Goal: Task Accomplishment & Management: Manage account settings

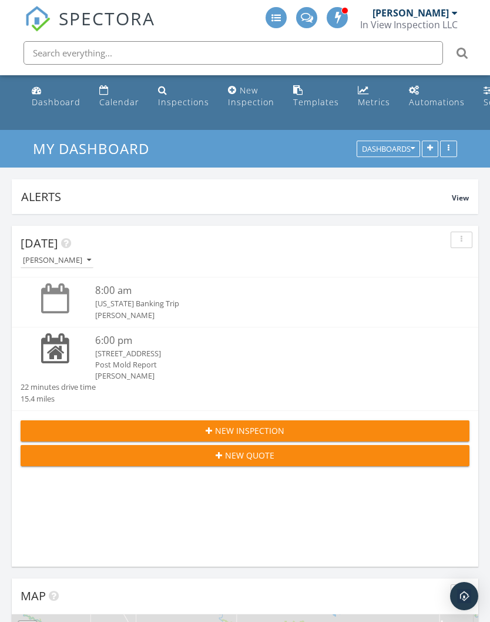
click at [242, 100] on div "New Inspection" at bounding box center [251, 96] width 46 height 23
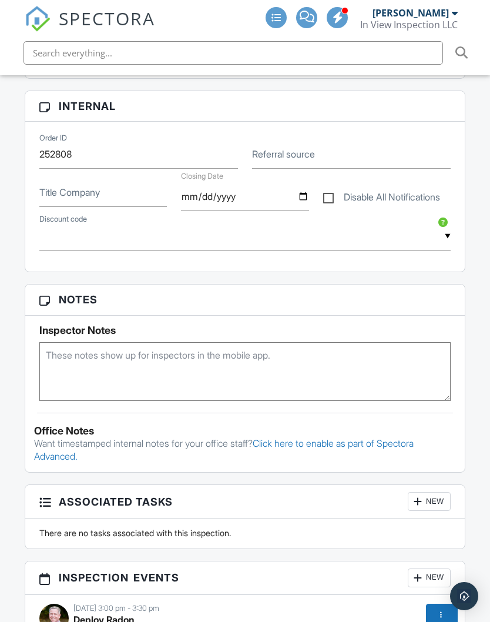
scroll to position [573, 0]
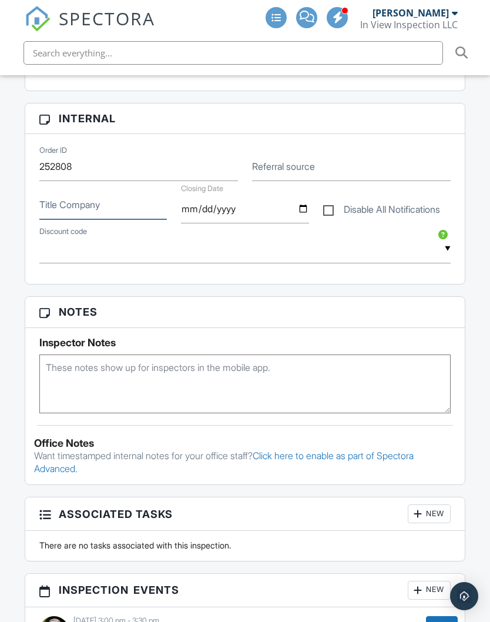
click at [56, 190] on input "Title Company" at bounding box center [103, 204] width 128 height 29
click at [221, 195] on input "date" at bounding box center [245, 209] width 128 height 29
type input "2025-11-25"
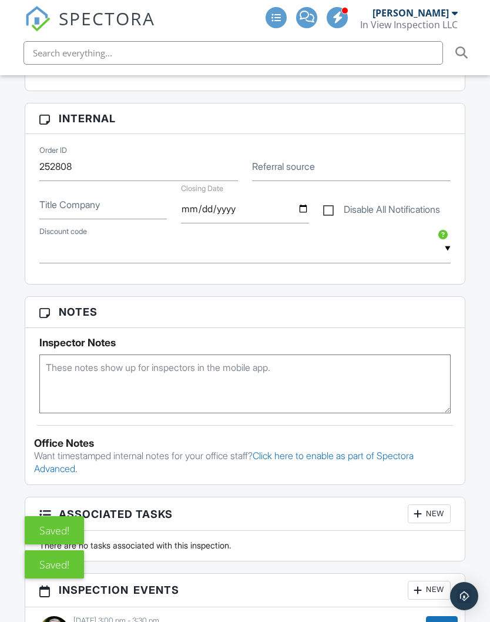
click at [70, 198] on label "Title Company" at bounding box center [69, 204] width 61 height 13
click at [70, 190] on input "Title Company" at bounding box center [103, 204] width 128 height 29
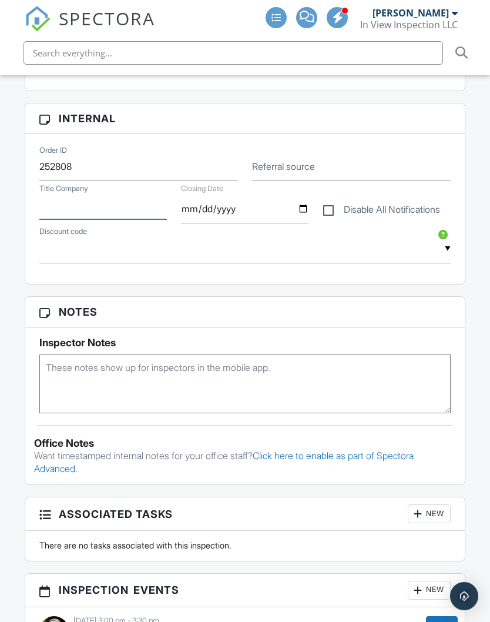
paste input "Closing Nov 25,25 with Collaborative Title"
click at [91, 190] on input "Closing Nov 25,25 with Collaborative Title" at bounding box center [103, 204] width 128 height 29
type input "Collaborative Title"
click at [389, 363] on textarea at bounding box center [245, 384] width 412 height 59
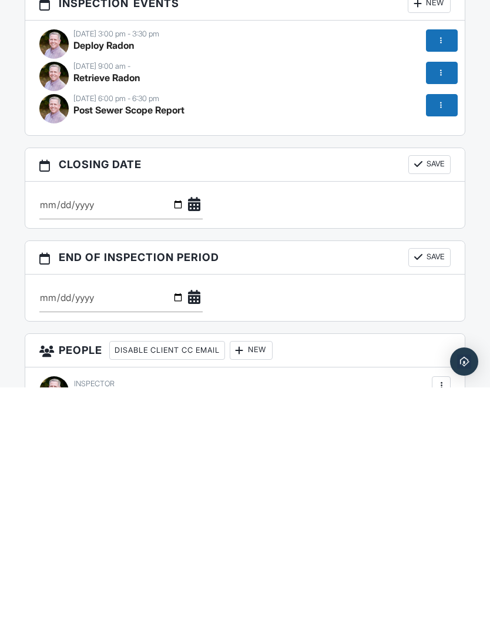
scroll to position [926, 0]
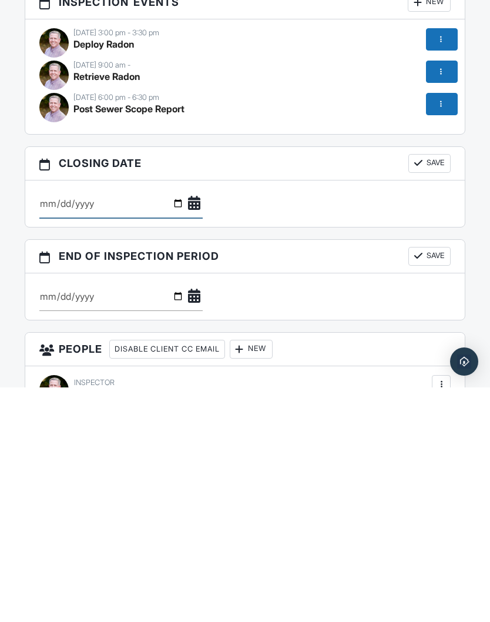
click at [151, 424] on input "date" at bounding box center [120, 438] width 163 height 29
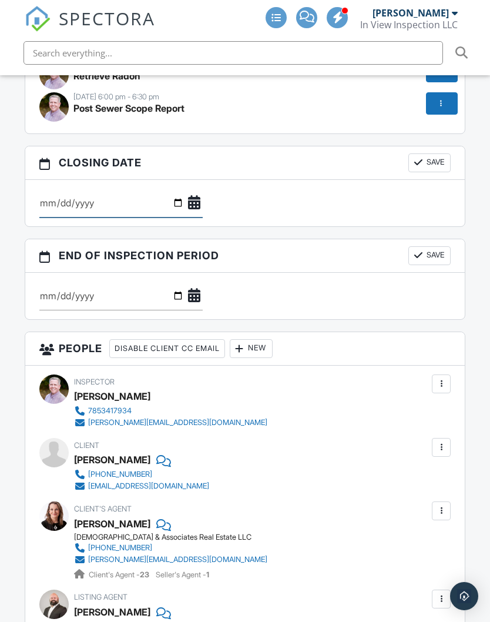
type input "2025-11-25"
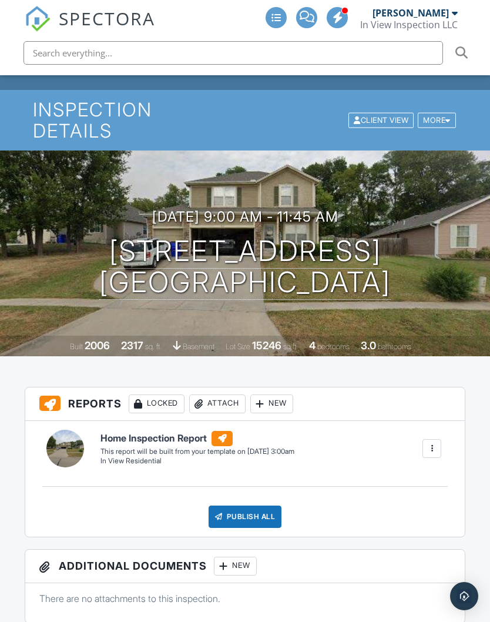
scroll to position [0, 0]
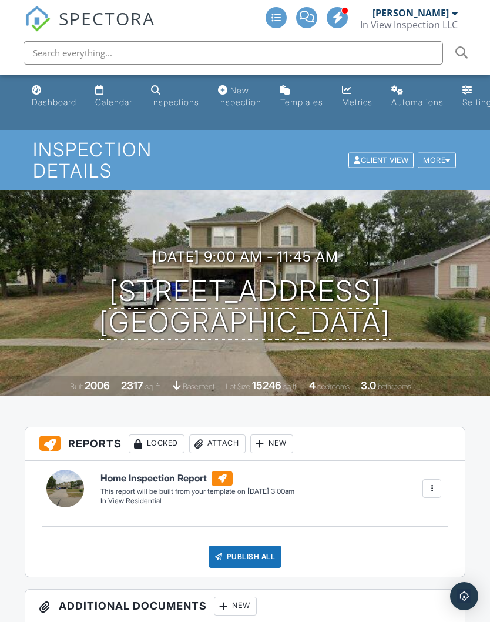
click at [45, 101] on div "Dashboard" at bounding box center [54, 102] width 45 height 10
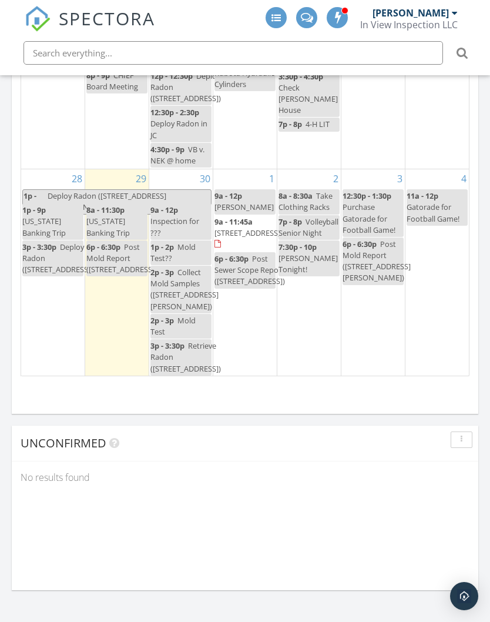
scroll to position [1472, 0]
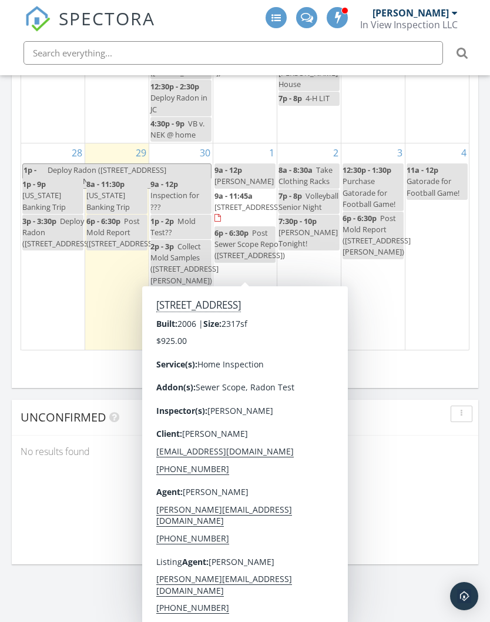
click at [250, 212] on span "1337 Elm Creek Dr, Junction City 66441" at bounding box center [248, 207] width 66 height 11
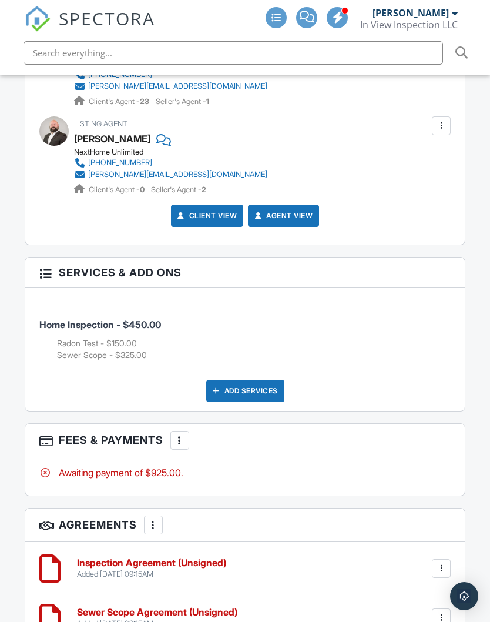
scroll to position [1641, 0]
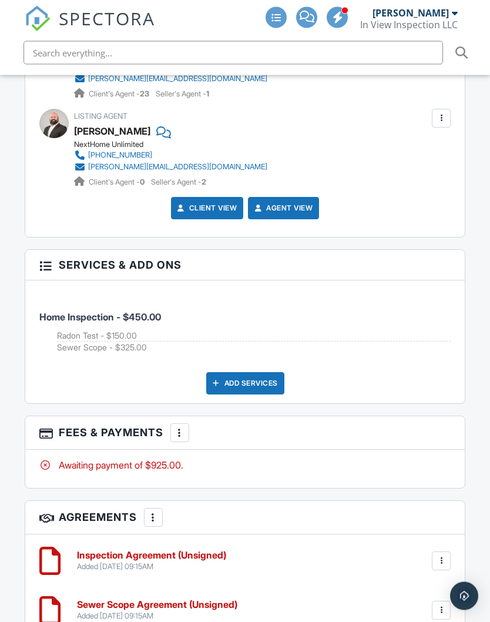
click at [176, 427] on div at bounding box center [180, 433] width 12 height 12
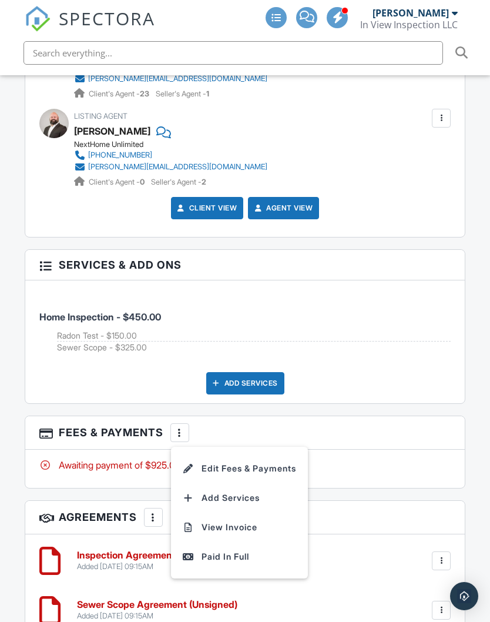
click at [272, 454] on li "Edit Fees & Payments" at bounding box center [239, 468] width 123 height 29
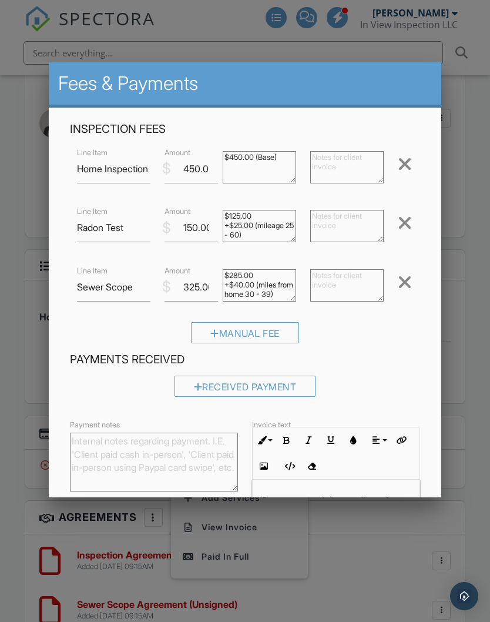
click at [256, 292] on textarea "$285.00 +$40.00 (miles from home 30 - 39)" at bounding box center [259, 285] width 73 height 32
click at [282, 297] on textarea "$285.00 +$40.00 (miles from home 30 - 39)" at bounding box center [259, 285] width 73 height 32
type textarea "$285.00"
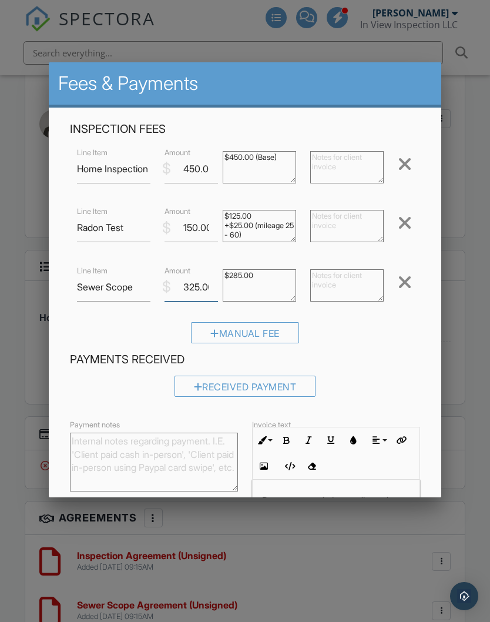
click at [190, 287] on input "325.00" at bounding box center [192, 287] width 54 height 29
click at [191, 296] on input "325.00" at bounding box center [192, 287] width 54 height 29
click at [192, 295] on input "325.00" at bounding box center [192, 287] width 54 height 29
click at [192, 301] on input "325.00" at bounding box center [192, 287] width 54 height 29
type input "285.00"
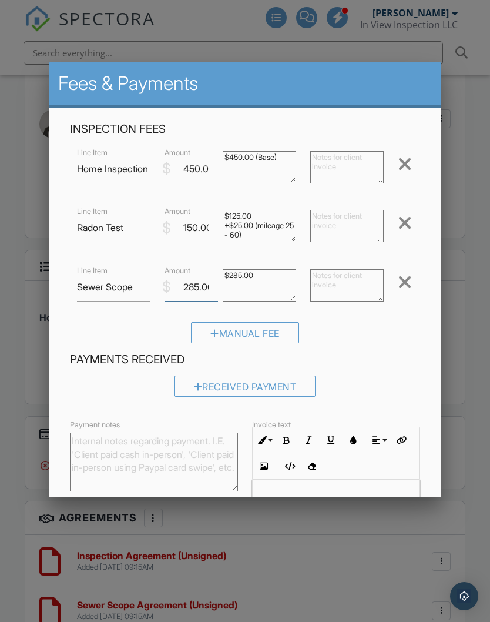
click at [396, 593] on input "Save" at bounding box center [396, 590] width 62 height 21
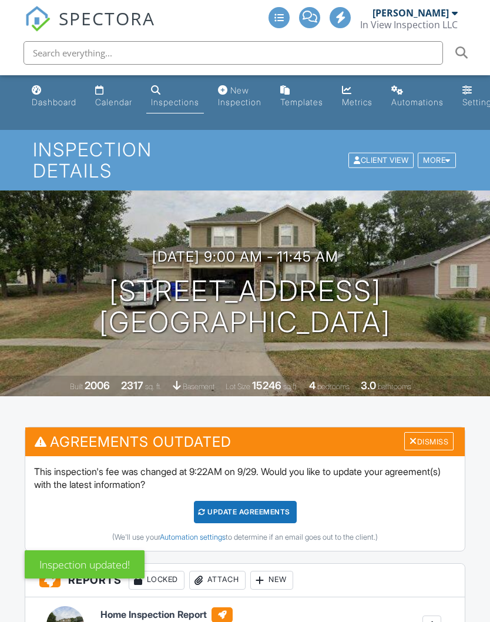
click at [271, 501] on div "Update Agreements" at bounding box center [245, 512] width 103 height 22
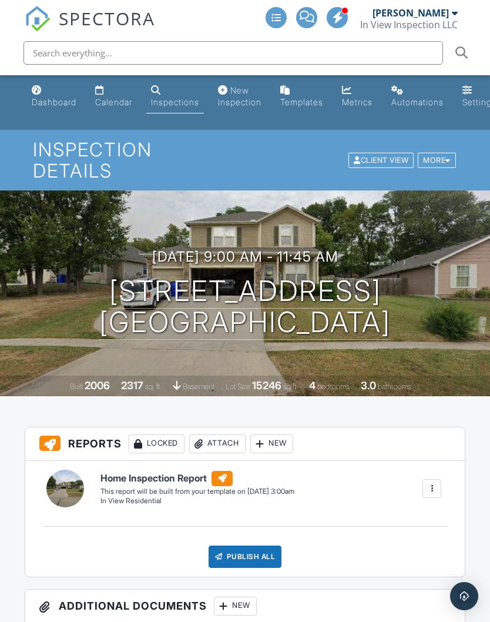
click at [46, 98] on div "Dashboard" at bounding box center [54, 102] width 45 height 10
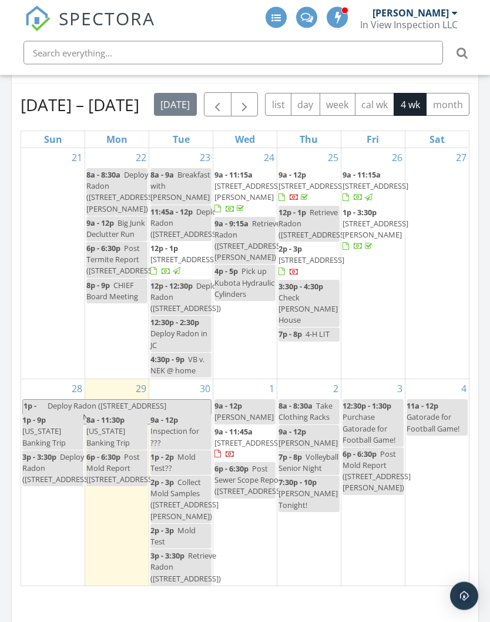
scroll to position [1235, 0]
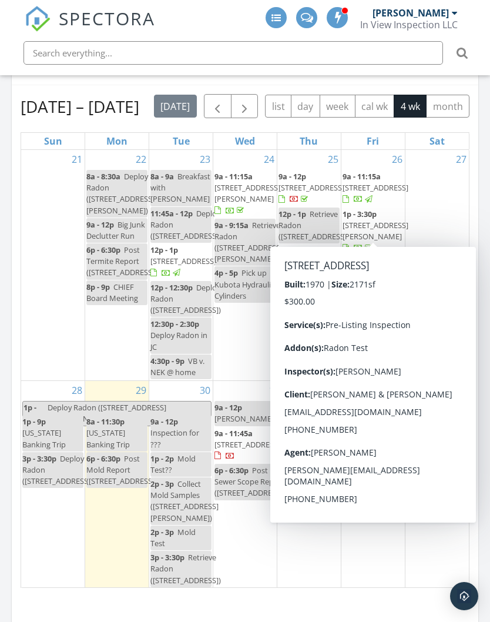
click at [371, 193] on span "[STREET_ADDRESS]" at bounding box center [376, 187] width 66 height 11
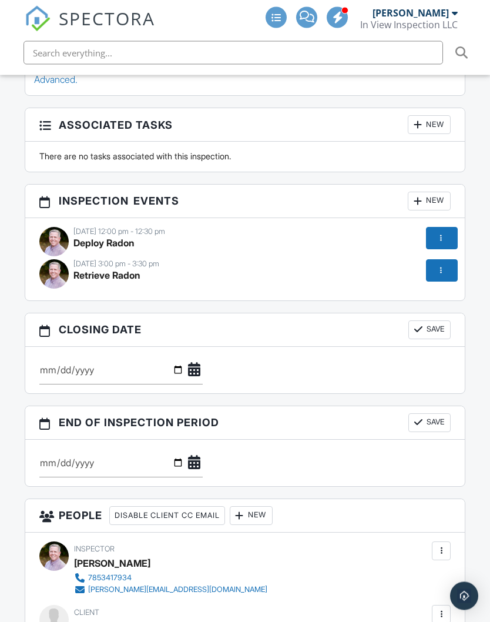
scroll to position [962, 0]
click at [443, 265] on div at bounding box center [441, 271] width 12 height 12
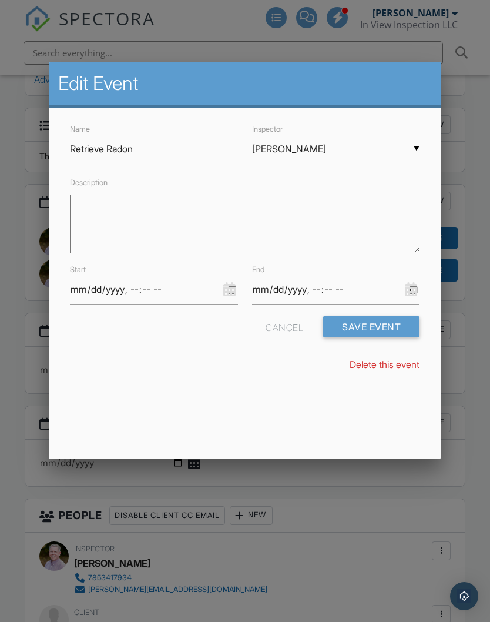
click at [217, 226] on textarea "Description" at bounding box center [245, 224] width 350 height 59
click at [109, 219] on textarea "Description" at bounding box center [245, 224] width 350 height 59
click at [116, 223] on textarea "Description" at bounding box center [245, 224] width 350 height 59
paste textarea "The 1 day code for lockbox 01939044 is 3235447 and will be valid on Sep 30, 202…"
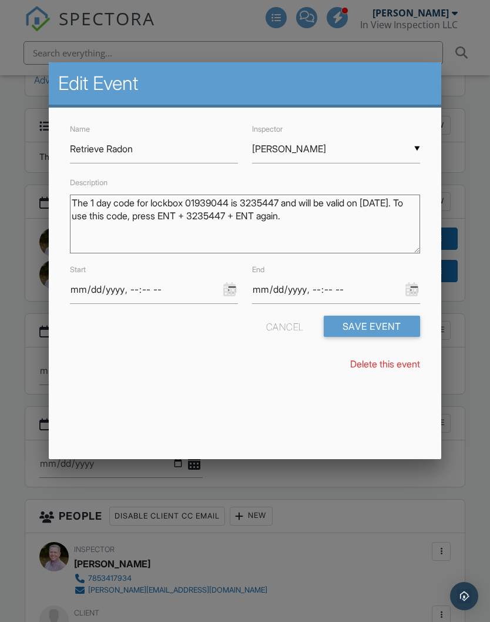
type textarea "The 1 day code for lockbox 01939044 is 3235447 and will be valid on Sep 30, 202…"
click at [385, 327] on button "Save Event" at bounding box center [372, 326] width 96 height 21
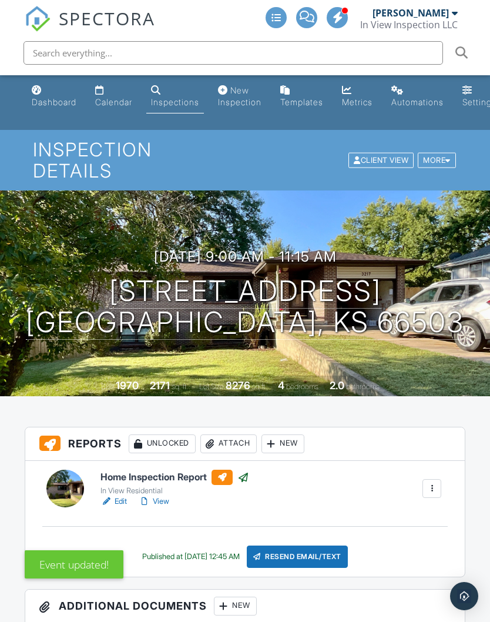
click at [44, 101] on div "Dashboard" at bounding box center [54, 102] width 45 height 10
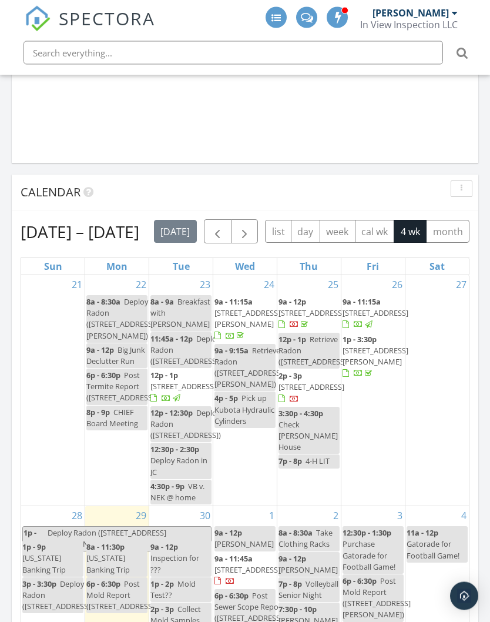
scroll to position [1109, 0]
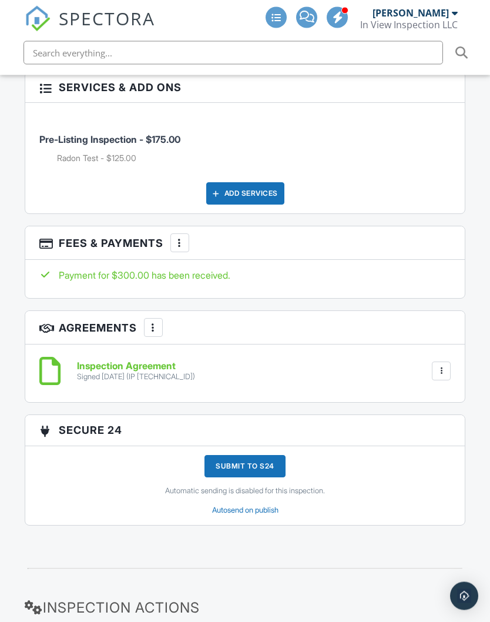
scroll to position [1795, 0]
click at [258, 182] on div "Add Services" at bounding box center [245, 193] width 78 height 22
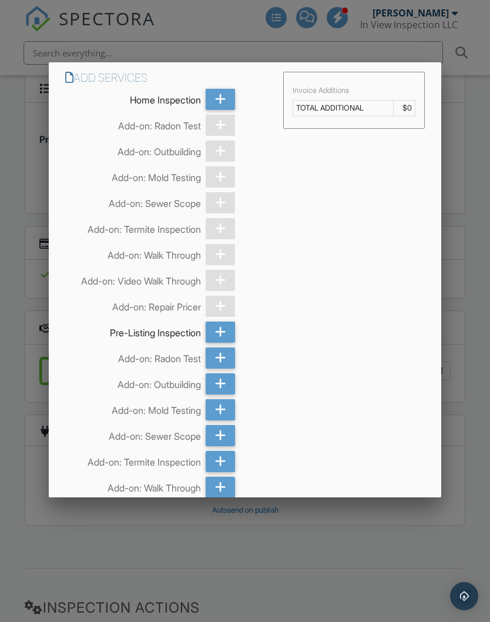
click at [218, 420] on icon at bounding box center [220, 409] width 11 height 21
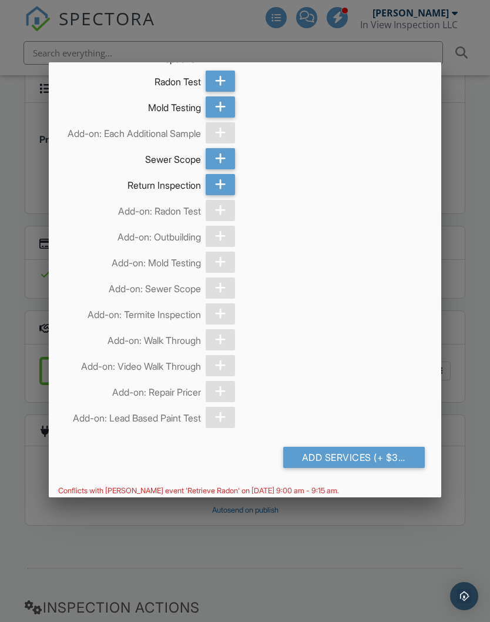
scroll to position [1373, 0]
click at [382, 469] on div "Add Services (+ $350.0)" at bounding box center [354, 457] width 142 height 21
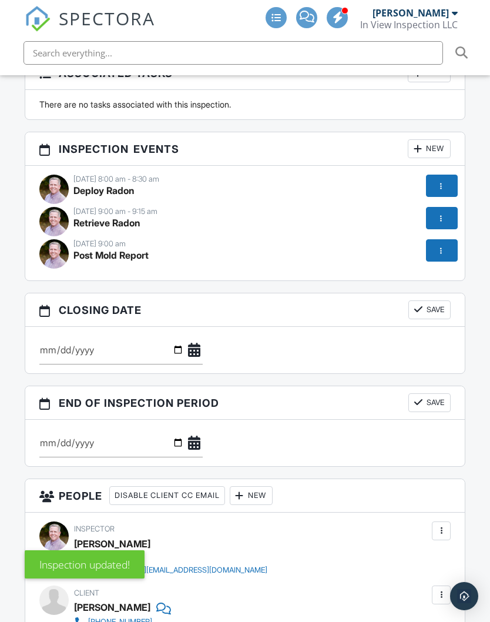
scroll to position [1084, 0]
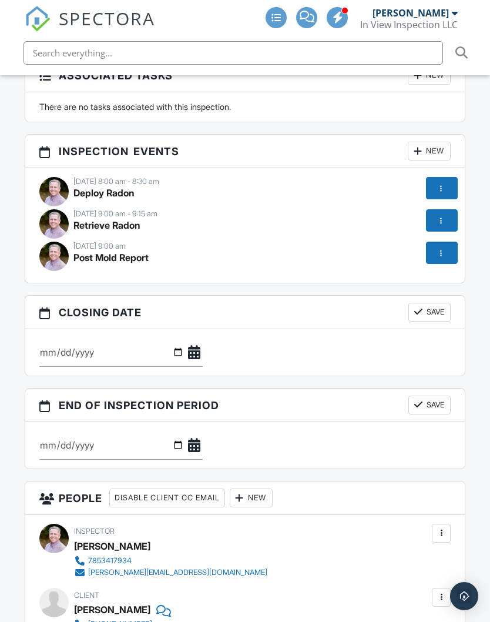
click at [446, 247] on div at bounding box center [441, 253] width 12 height 12
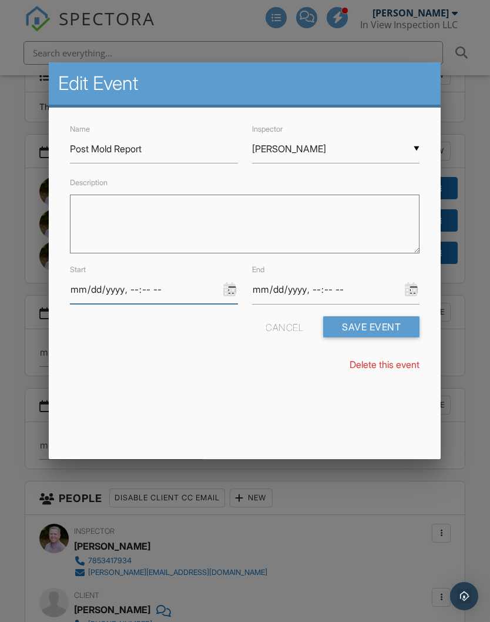
click at [136, 293] on input "datetime-local" at bounding box center [154, 289] width 168 height 29
type input "2025-10-03T09:00"
type input "2025-10-03T06:00"
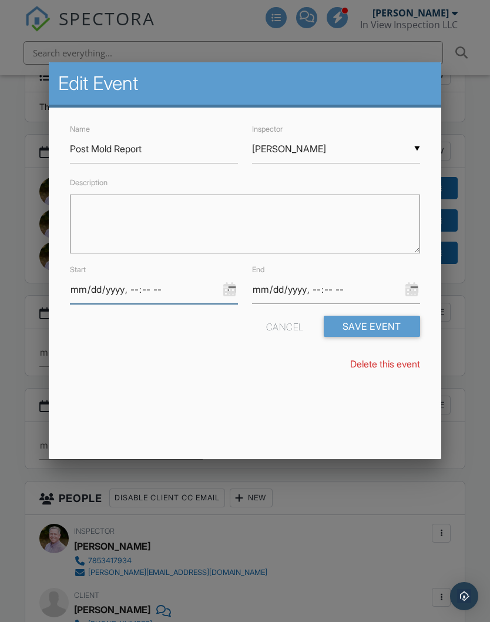
type input "2025-10-03T18:00"
click at [367, 284] on input "datetime-local" at bounding box center [336, 289] width 168 height 29
type input "2025-10-03T18:30"
click at [383, 326] on button "Save Event" at bounding box center [372, 326] width 96 height 21
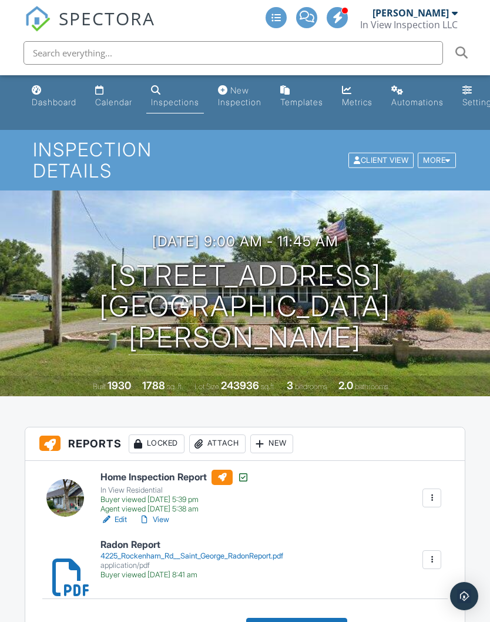
click at [45, 96] on link "Dashboard" at bounding box center [54, 97] width 54 height 34
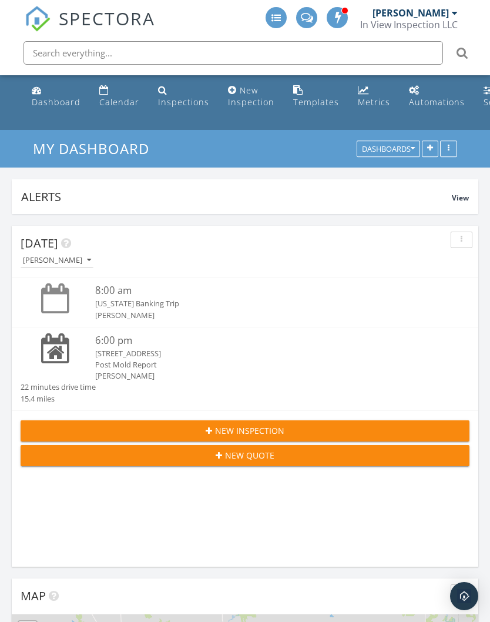
click at [242, 95] on div "New Inspection" at bounding box center [251, 96] width 46 height 23
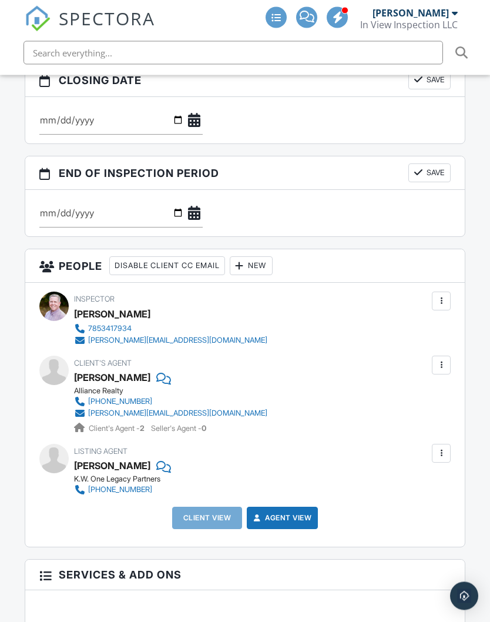
scroll to position [1289, 0]
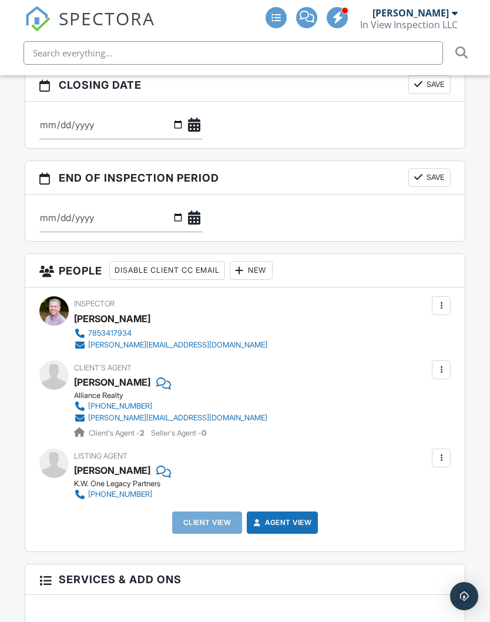
click at [262, 261] on div "New" at bounding box center [251, 270] width 43 height 19
click at [283, 292] on li "Client" at bounding box center [302, 306] width 116 height 29
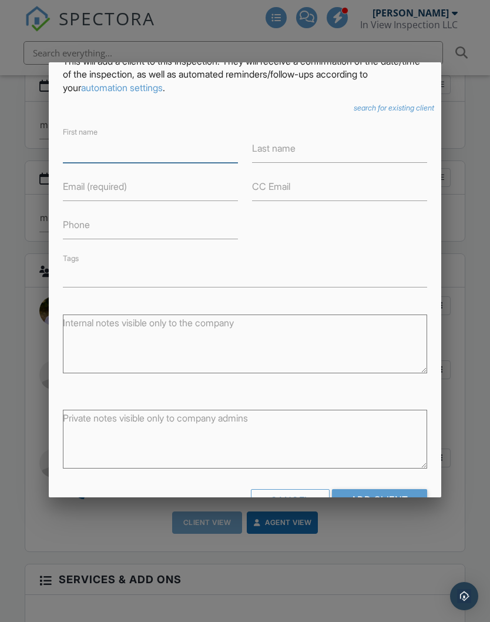
scroll to position [66, 0]
click at [298, 437] on textarea "Private notes visible only to company admins" at bounding box center [245, 440] width 364 height 59
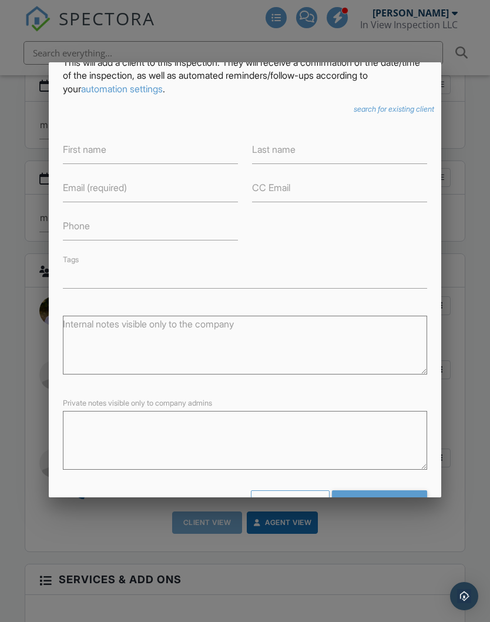
scroll to position [1289, 0]
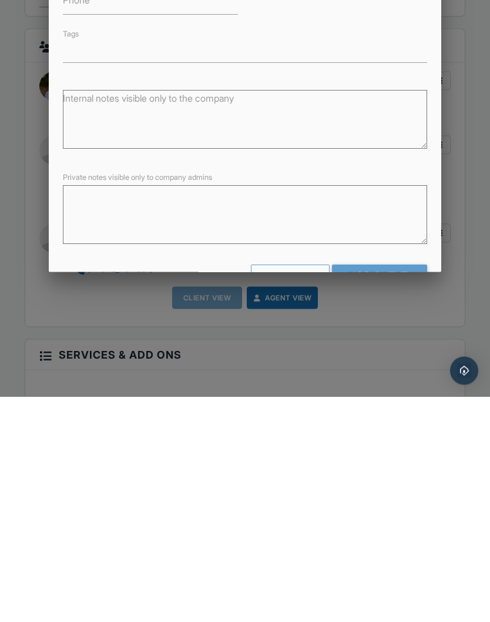
paste textarea "You are wonderful! Thank you! It's Michelle Markvicka and Michael Kasl : Mike.X…"
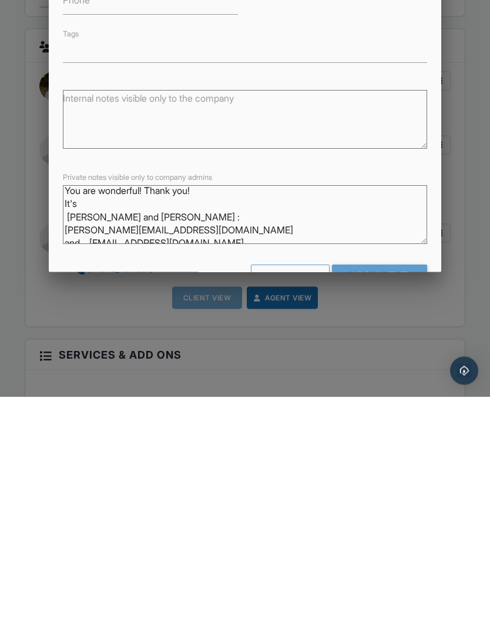
scroll to position [2, 0]
click at [70, 411] on textarea "You are wonderful! Thank you! It's Michelle Markvicka and Michael Kasl : Mike.X…" at bounding box center [245, 440] width 364 height 59
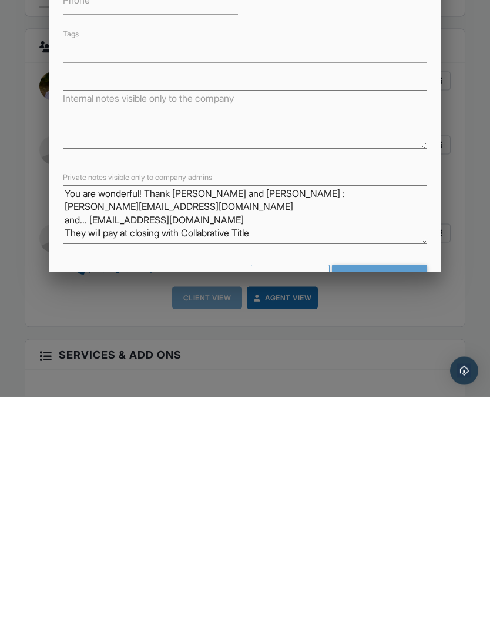
scroll to position [1, 0]
click at [85, 411] on textarea "Michelle Markvicka and Michael Kasl : Mike.Xtremeconcepts@gmail.com and... mrmo…" at bounding box center [245, 440] width 364 height 59
click at [92, 411] on textarea "Michelle Markvicka and Michael Kasl : Mike.Xtremeconcepts@gmail.com and... mrmo…" at bounding box center [245, 440] width 364 height 59
click at [90, 411] on textarea "Michelle Markvicka and Michael Kasl : Mike.Xtremeconcepts@gmail.com and... mrmo…" at bounding box center [245, 440] width 364 height 59
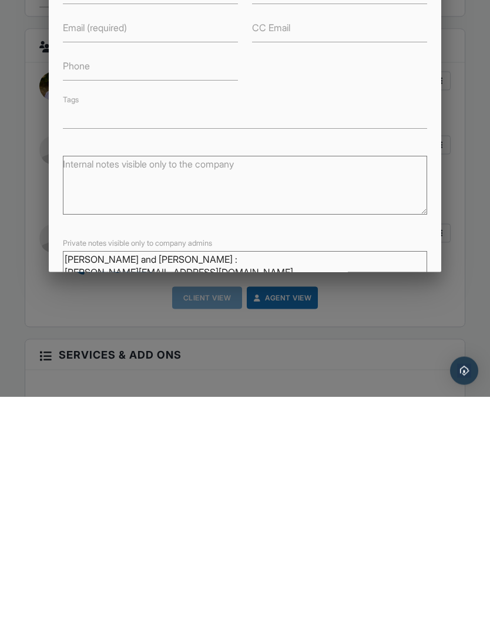
scroll to position [1514, 0]
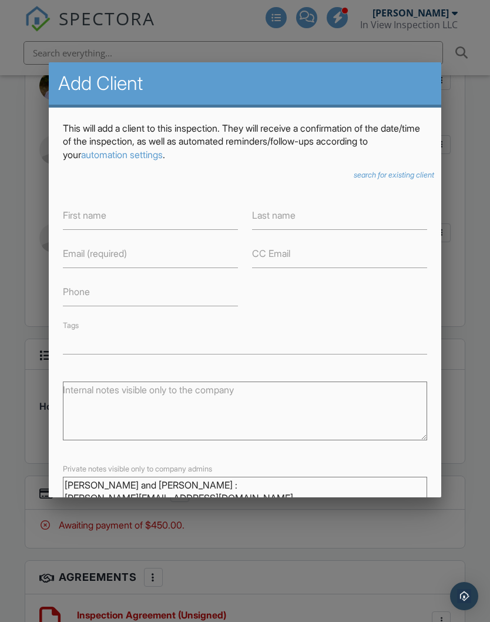
type textarea "Markvicka and Michael Kasl : Mike.Xtremeconcepts@gmail.com and... mrmoore21580@…"
click at [113, 216] on input "First name" at bounding box center [150, 215] width 175 height 29
click at [95, 220] on input "First name" at bounding box center [150, 215] width 175 height 29
paste input "[PERSON_NAME]"
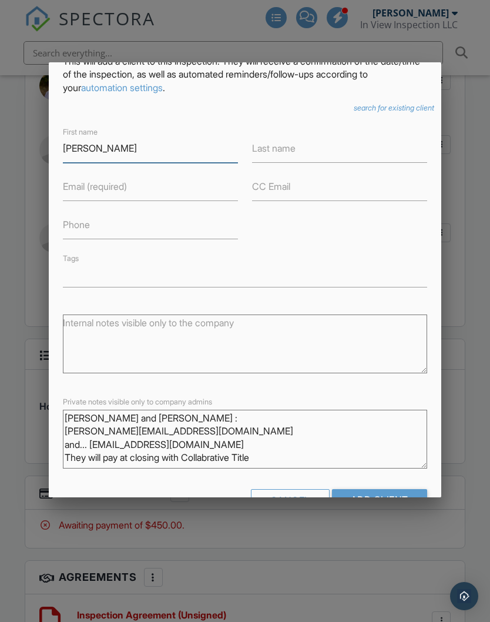
scroll to position [66, 0]
type input "[PERSON_NAME]"
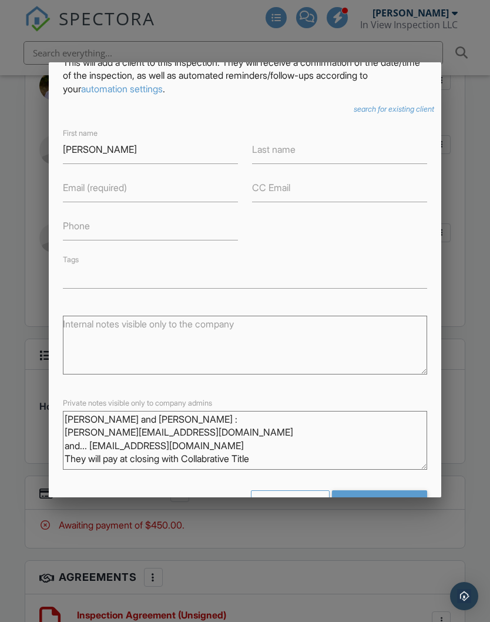
click at [89, 421] on textarea "Markvicka and Michael Kasl : Mike.Xtremeconcepts@gmail.com and... mrmoore21580@…" at bounding box center [245, 440] width 364 height 59
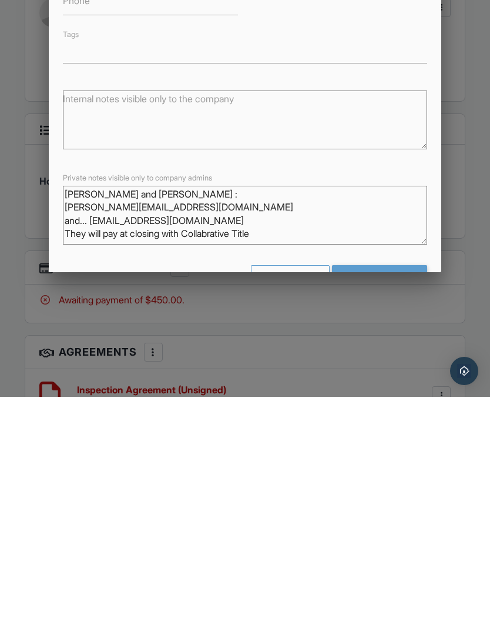
click at [93, 411] on textarea "Markvicka and Michael Kasl : Mike.Xtremeconcepts@gmail.com and... mrmoore21580@…" at bounding box center [245, 440] width 364 height 59
click at [92, 411] on textarea "Markvicka and Michael Kasl : Mike.Xtremeconcepts@gmail.com and... mrmoore21580@…" at bounding box center [245, 440] width 364 height 59
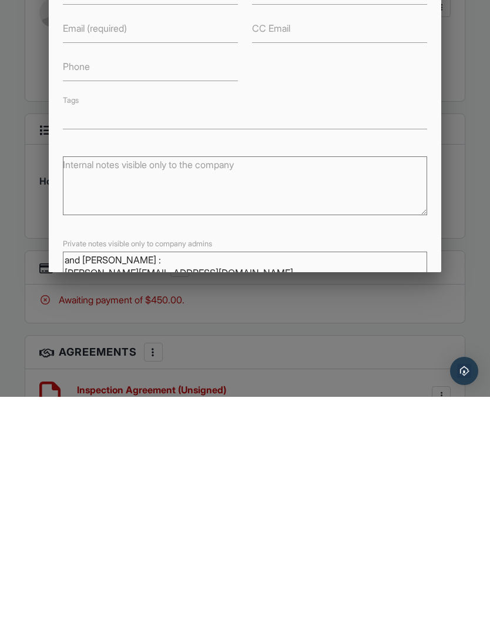
scroll to position [1740, 0]
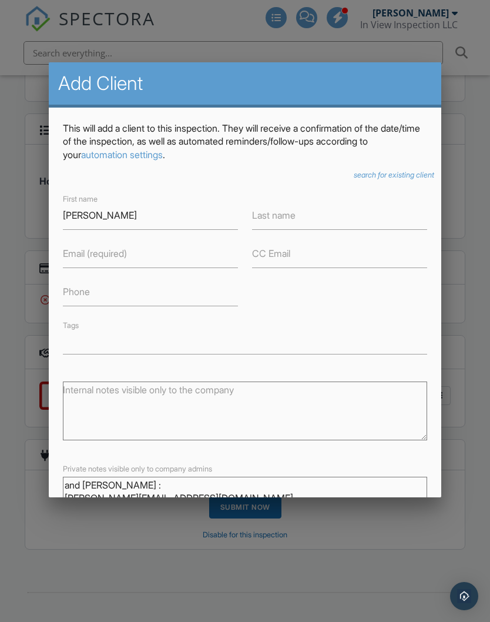
type textarea "and Michael Kasl : Mike.Xtremeconcepts@gmail.com and... mrmoore21580@gmail.com …"
click at [320, 223] on input "Last name" at bounding box center [339, 215] width 175 height 29
click at [280, 219] on input "Last name" at bounding box center [339, 215] width 175 height 29
paste input "Markvicka"
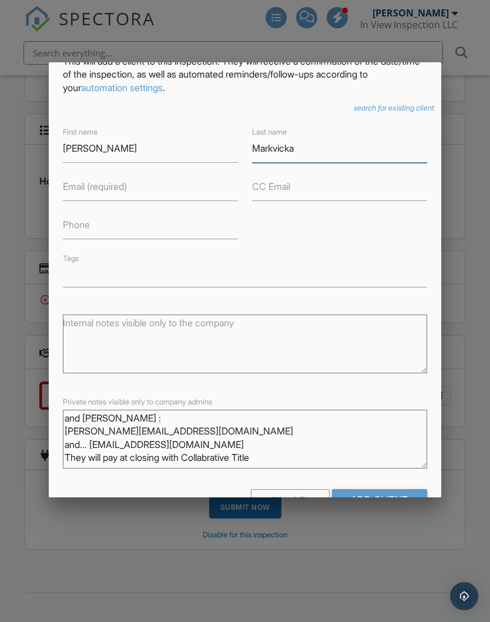
scroll to position [66, 0]
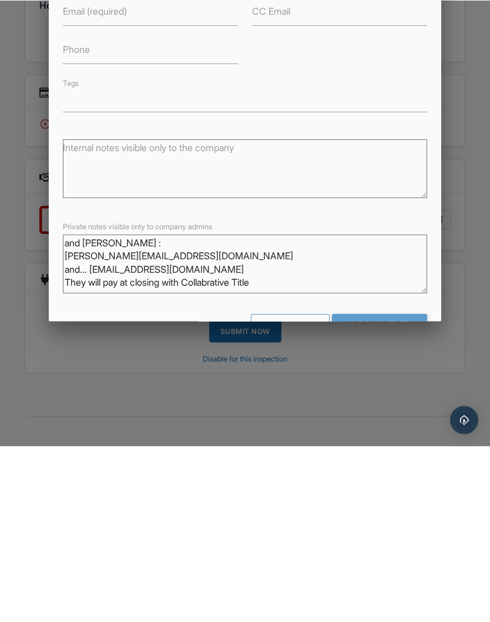
type input "Markvicka"
click at [123, 411] on textarea "and Michael Kasl : Mike.Xtremeconcepts@gmail.com and... mrmoore21580@gmail.com …" at bounding box center [245, 440] width 364 height 59
click at [125, 411] on textarea "and Michael Kasl : Mike.Xtremeconcepts@gmail.com and... mrmoore21580@gmail.com …" at bounding box center [245, 440] width 364 height 59
click at [122, 411] on textarea "and Michael Kasl : Mike.Xtremeconcepts@gmail.com and... mrmoore21580@gmail.com …" at bounding box center [245, 440] width 364 height 59
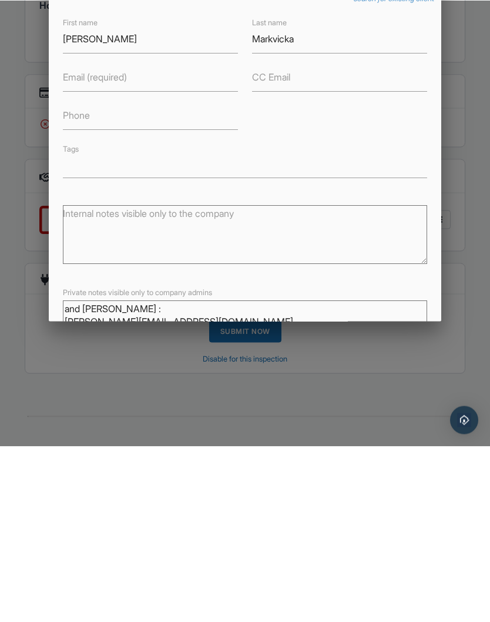
scroll to position [0, 0]
type textarea "and Michael Kasl : Mike.Xtremeconcepts@gmail.com and... They will pay at closin…"
click at [115, 239] on input "Email (required)" at bounding box center [150, 253] width 175 height 29
click at [103, 239] on input "Email (required)" at bounding box center [150, 253] width 175 height 29
paste input "mrmoore21580@gmail.com"
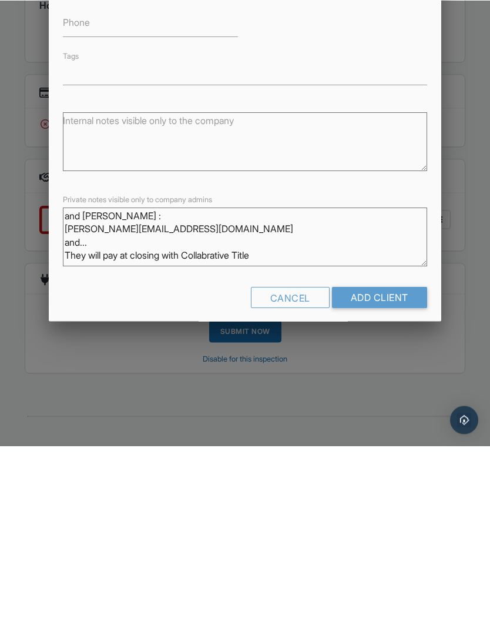
scroll to position [92, 0]
type input "mrmoore21580@gmail.com"
click at [93, 385] on textarea "and Michael Kasl : Mike.Xtremeconcepts@gmail.com and... They will pay at closin…" at bounding box center [245, 414] width 364 height 59
click at [256, 385] on textarea "Michael Kasl : Mike.Xtremeconcepts@gmail.com and... They will pay at closing wi…" at bounding box center [245, 414] width 364 height 59
type textarea "Michael Kasl Mike.Xtremeconcepts@gmail.com and... They will pay at closing with…"
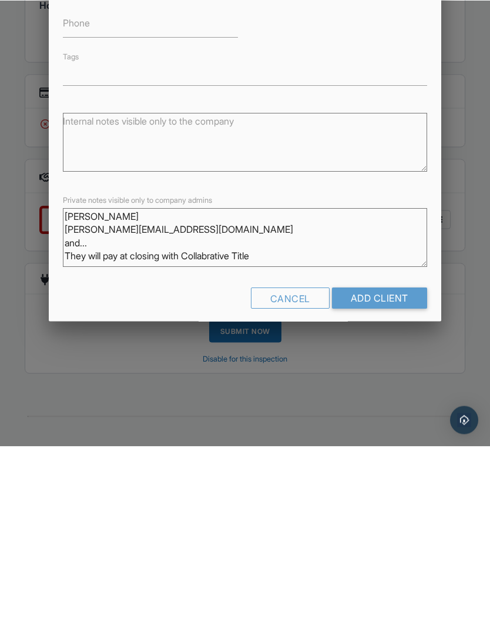
click at [78, 385] on textarea "Michael Kasl Mike.Xtremeconcepts@gmail.com and... They will pay at closing with…" at bounding box center [245, 414] width 364 height 59
click at [76, 385] on textarea "Michael Kasl Mike.Xtremeconcepts@gmail.com and... They will pay at closing with…" at bounding box center [245, 414] width 364 height 59
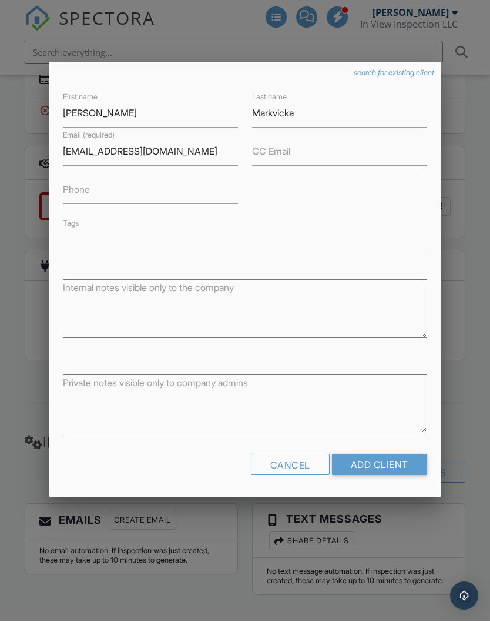
scroll to position [101, 0]
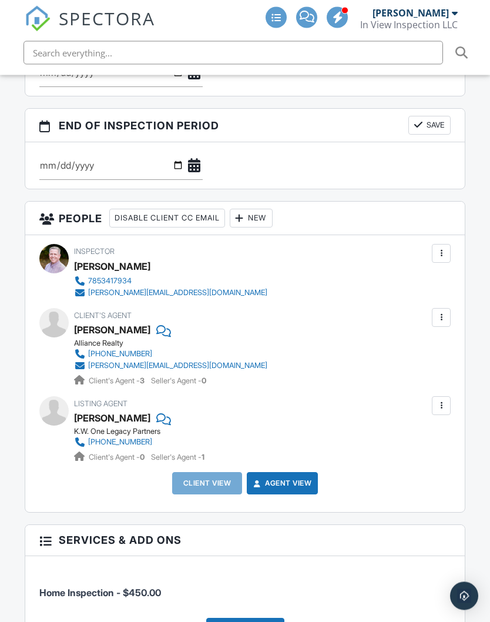
click at [259, 209] on div "New" at bounding box center [251, 218] width 43 height 19
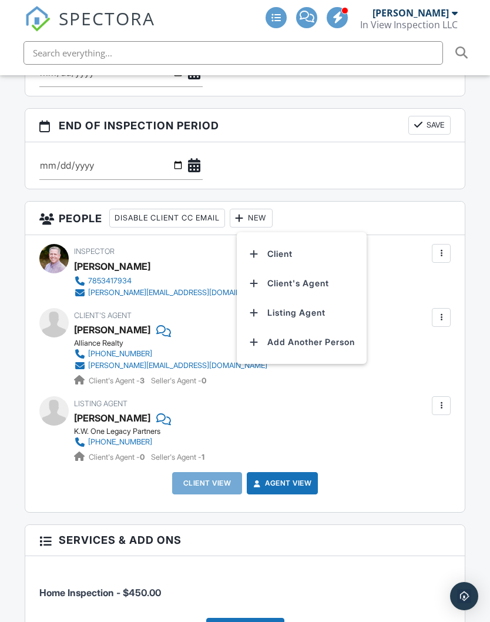
click at [289, 239] on li "Client" at bounding box center [302, 253] width 116 height 29
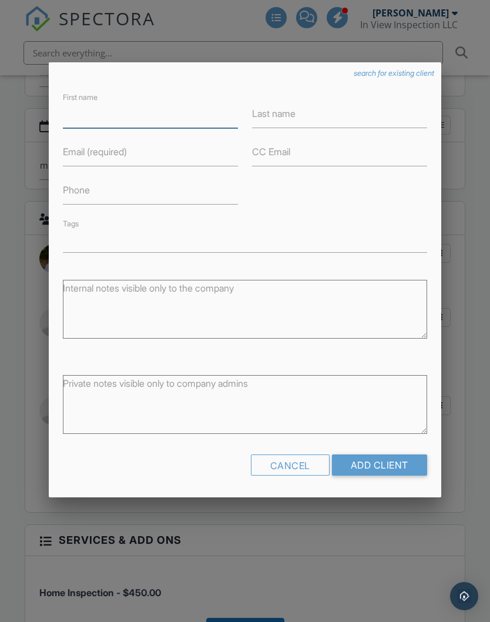
scroll to position [101, 0]
click at [84, 298] on textarea "Internal notes visible only to the company" at bounding box center [245, 309] width 364 height 59
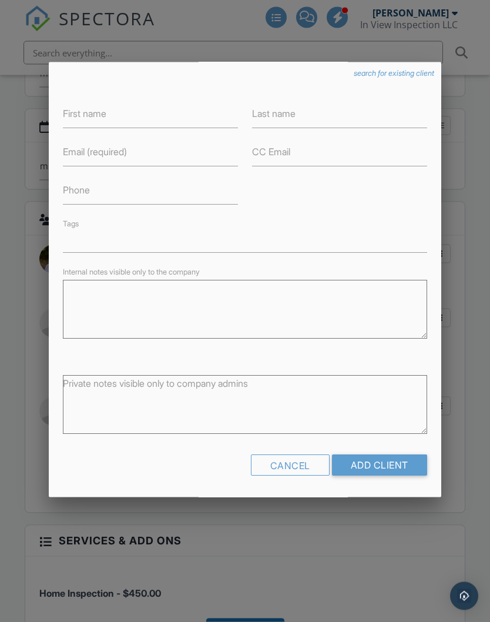
click at [93, 307] on textarea "Internal notes visible only to the company" at bounding box center [245, 309] width 364 height 59
paste textarea "You are wonderful! Thank you! It's Michelle Markvicka and Michael Kasl : Mike.X…"
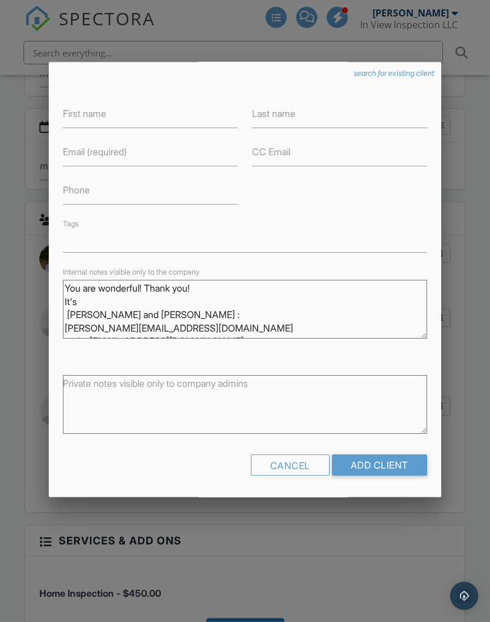
scroll to position [0, 0]
click at [142, 312] on textarea "You are wonderful! Thank you! It's Michelle Markvicka and Michael Kasl : Mike.X…" at bounding box center [245, 309] width 364 height 59
type textarea "You are wonderful! Thank you! It's Michelle and Michael Kasl : Mike.Xtremeconce…"
click at [309, 112] on input "Last name" at bounding box center [339, 114] width 175 height 29
click at [295, 119] on input "Last name" at bounding box center [339, 114] width 175 height 29
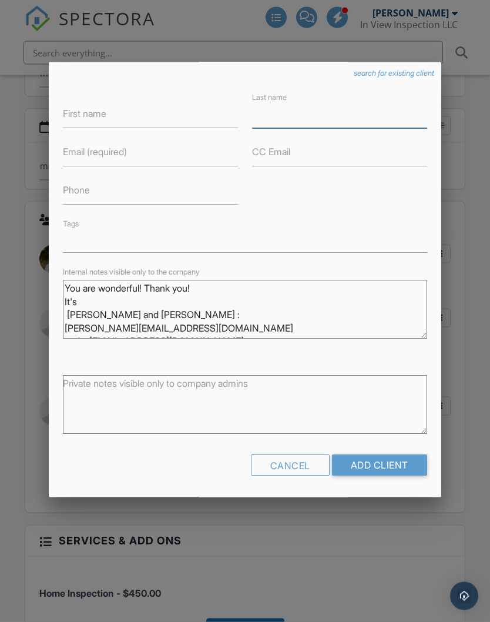
paste input "Markvicka"
type input "Markvicka"
click at [90, 314] on textarea "You are wonderful! Thank you! It's Michelle and Michael Kasl : Mike.Xtremeconce…" at bounding box center [245, 309] width 364 height 59
click at [91, 307] on textarea "You are wonderful! Thank you! It's Michelle and Michael Kasl : Mike.Xtremeconce…" at bounding box center [245, 309] width 364 height 59
click at [85, 309] on textarea "You are wonderful! Thank you! It's Michelle and Michael Kasl : Mike.Xtremeconce…" at bounding box center [245, 309] width 364 height 59
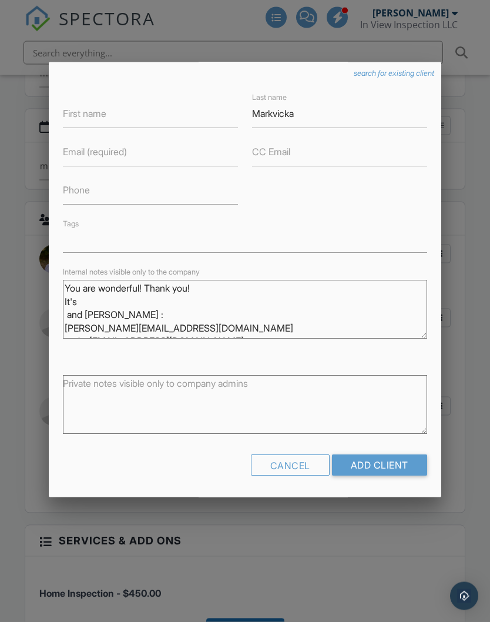
type textarea "You are wonderful! Thank you! It's and Michael Kasl : Mike.Xtremeconcepts@gmail…"
click at [139, 119] on input "First name" at bounding box center [150, 114] width 175 height 29
click at [118, 116] on input "First name" at bounding box center [150, 114] width 175 height 29
paste input "[PERSON_NAME]"
type input "[PERSON_NAME]"
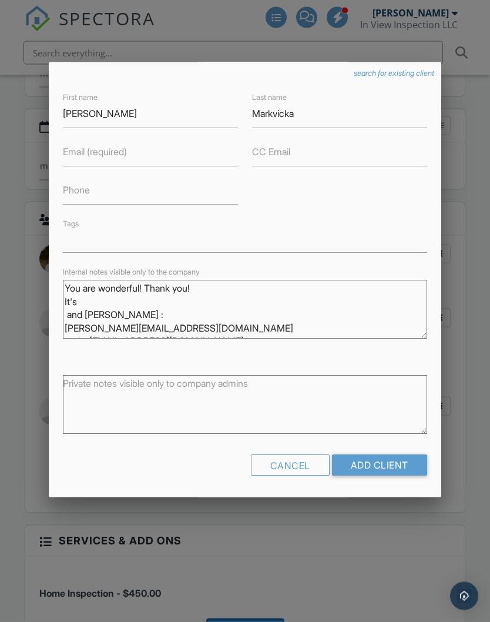
click at [128, 329] on textarea "You are wonderful! Thank you! It's and Michael Kasl : Mike.Xtremeconcepts@gmail…" at bounding box center [245, 309] width 364 height 59
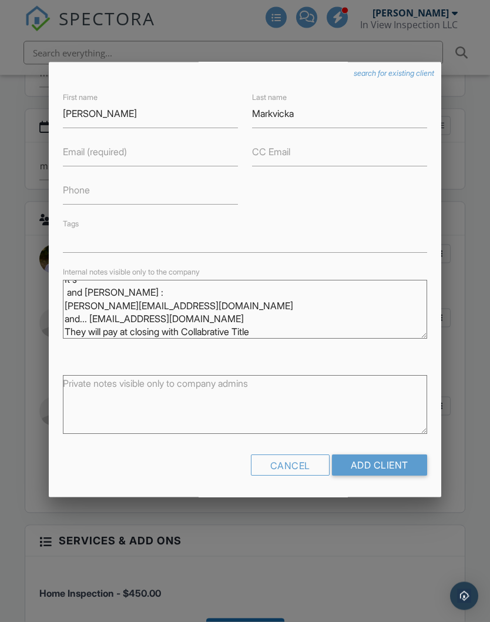
scroll to position [22, 0]
click at [120, 318] on textarea "You are wonderful! Thank you! It's and Michael Kasl : Mike.Xtremeconcepts@gmail…" at bounding box center [245, 309] width 364 height 59
click at [166, 320] on textarea "You are wonderful! Thank you! It's and Michael Kasl : Mike.Xtremeconcepts@gmail…" at bounding box center [245, 309] width 364 height 59
type textarea "You are wonderful! Thank you! It's and Michael Kasl : Mike.Xtremeconcepts@gmail…"
click at [137, 152] on input "Email (required)" at bounding box center [150, 152] width 175 height 29
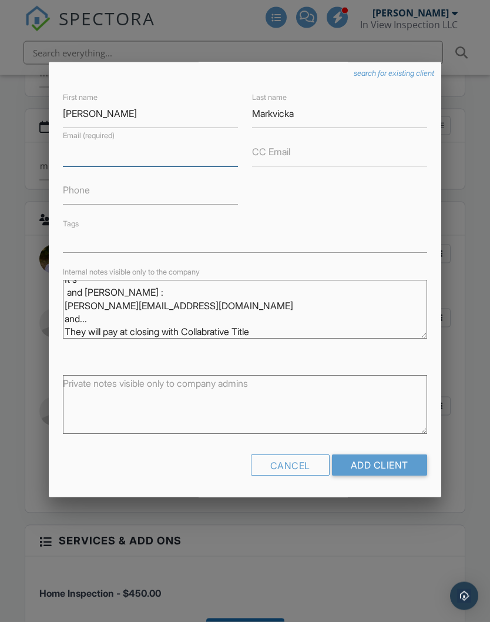
click at [122, 155] on input "Email (required)" at bounding box center [150, 152] width 175 height 29
paste input "[EMAIL_ADDRESS][DOMAIN_NAME]"
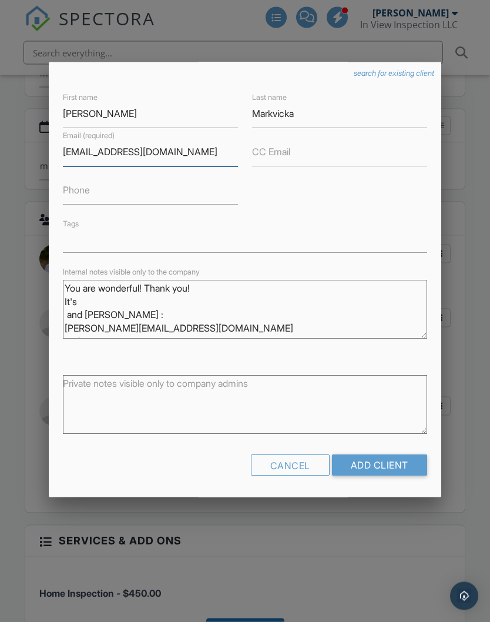
scroll to position [0, 0]
type input "[EMAIL_ADDRESS][DOMAIN_NAME]"
click at [68, 285] on textarea "You are wonderful! Thank you! It's and Michael Kasl : Mike.Xtremeconcepts@gmail…" at bounding box center [245, 309] width 364 height 59
click at [67, 286] on textarea "You are wonderful! Thank you! It's and Michael Kasl : Mike.Xtremeconcepts@gmail…" at bounding box center [245, 309] width 364 height 59
click at [84, 286] on textarea "You are wonderful! Thank you! It's and Michael Kasl : Mike.Xtremeconcepts@gmail…" at bounding box center [245, 309] width 364 height 59
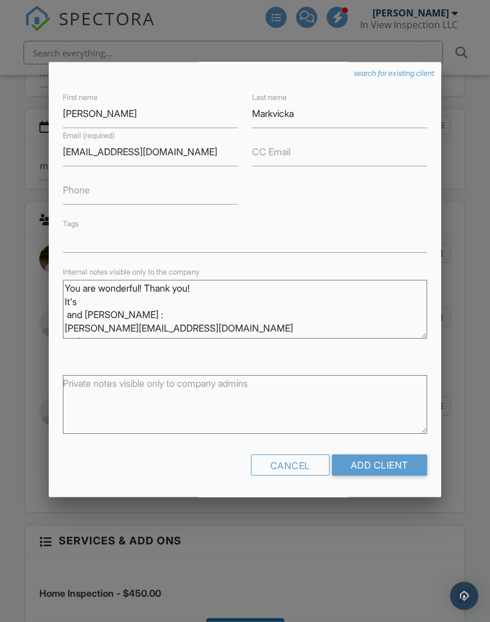
click at [82, 286] on textarea "You are wonderful! Thank you! It's and Michael Kasl : Mike.Xtremeconcepts@gmail…" at bounding box center [245, 309] width 364 height 59
type textarea "[PERSON_NAME] : [PERSON_NAME][EMAIL_ADDRESS][DOMAIN_NAME] and... They will pay …"
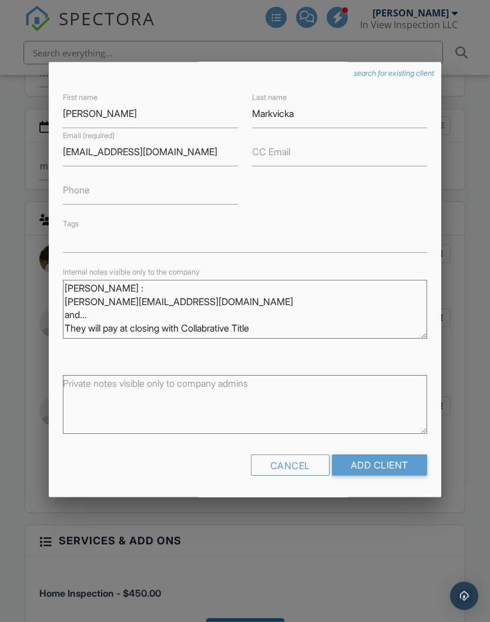
click at [83, 290] on textarea "[PERSON_NAME] : [PERSON_NAME][EMAIL_ADDRESS][DOMAIN_NAME] and... They will pay …" at bounding box center [245, 309] width 364 height 59
click at [81, 290] on textarea "[PERSON_NAME] : [PERSON_NAME][EMAIL_ADDRESS][DOMAIN_NAME] and... They will pay …" at bounding box center [245, 309] width 364 height 59
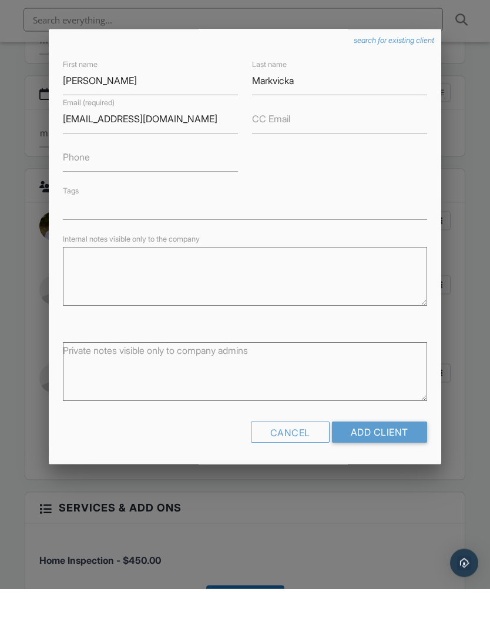
scroll to position [66, 0]
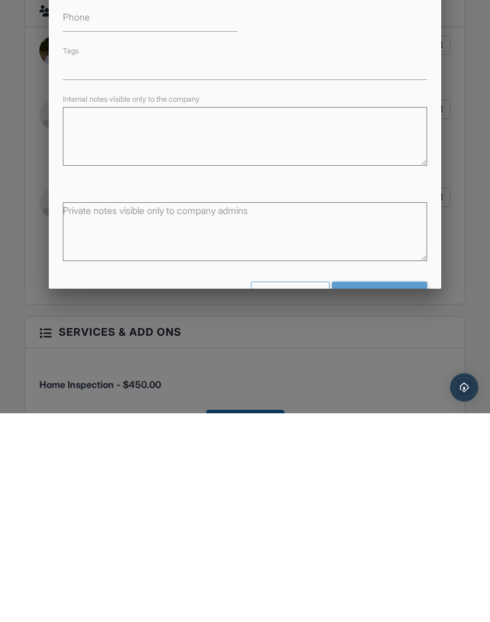
click at [389, 490] on input "Add Client" at bounding box center [379, 500] width 95 height 21
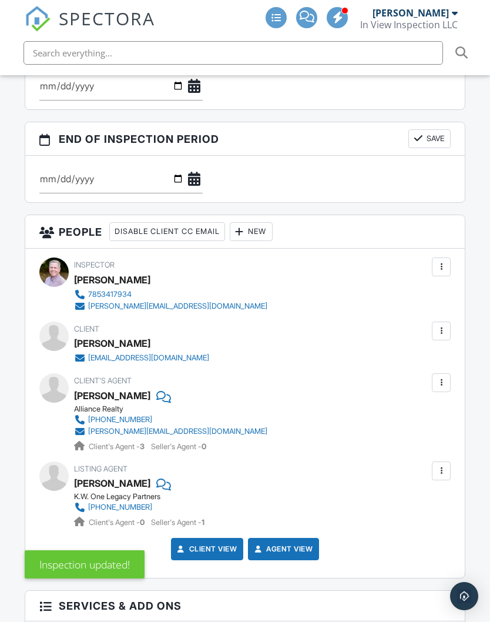
scroll to position [1332, 0]
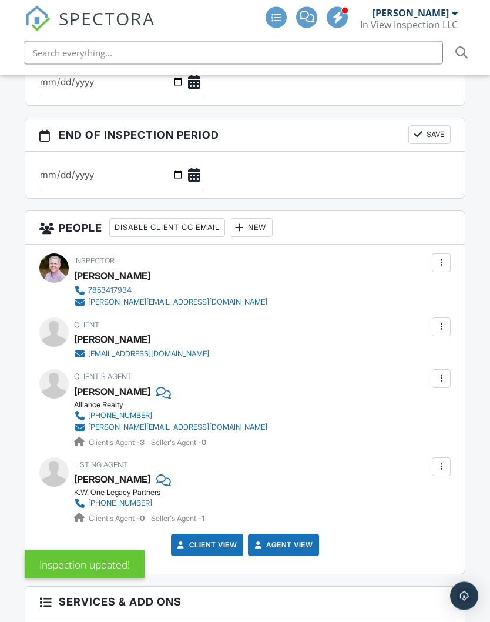
click at [246, 222] on div at bounding box center [240, 228] width 12 height 12
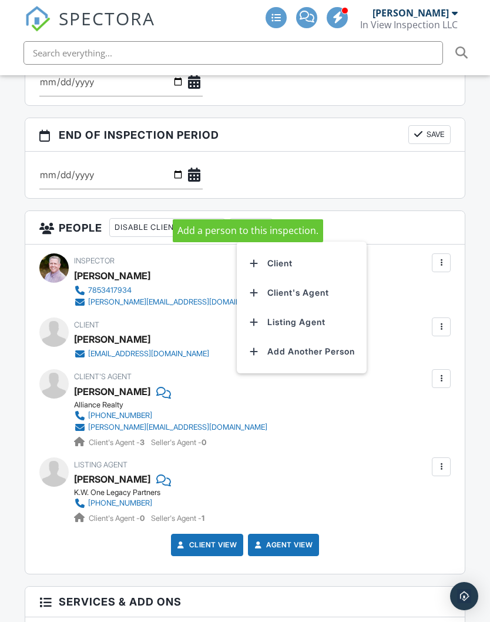
scroll to position [1333, 0]
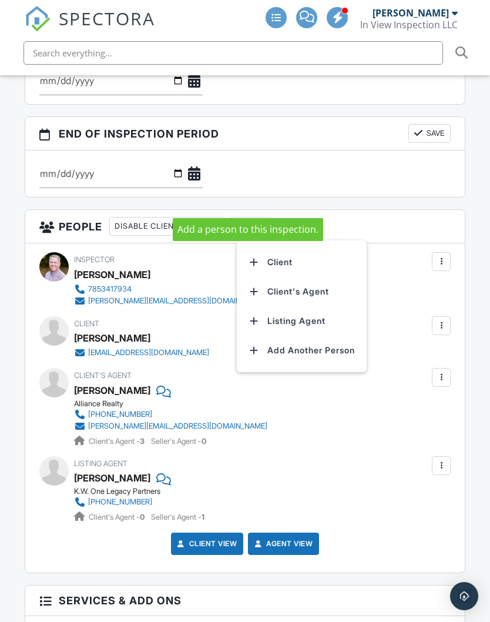
click at [289, 248] on li "Client" at bounding box center [302, 262] width 116 height 29
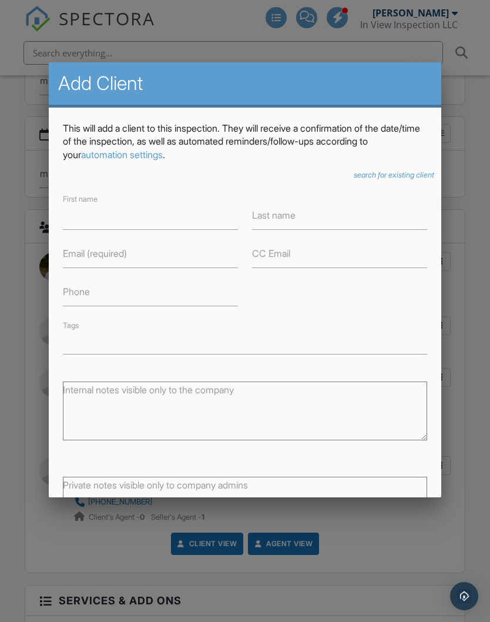
click at [307, 394] on textarea "Internal notes visible only to the company" at bounding box center [245, 411] width 364 height 59
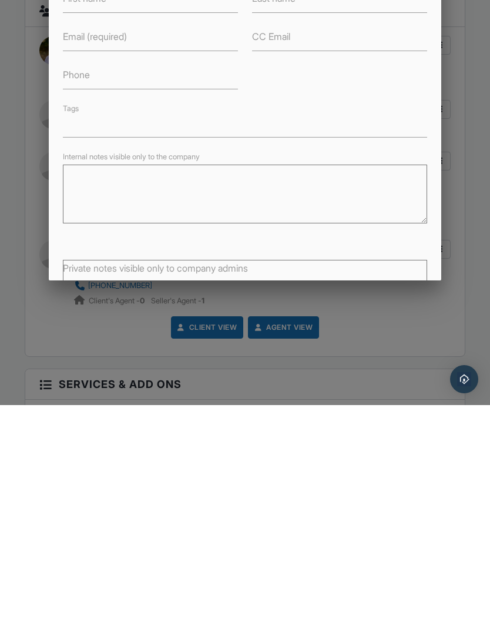
click at [83, 382] on textarea "Internal notes visible only to the company" at bounding box center [245, 411] width 364 height 59
paste textarea "[PERSON_NAME] : [PERSON_NAME][EMAIL_ADDRESS][DOMAIN_NAME] and... They will pay …"
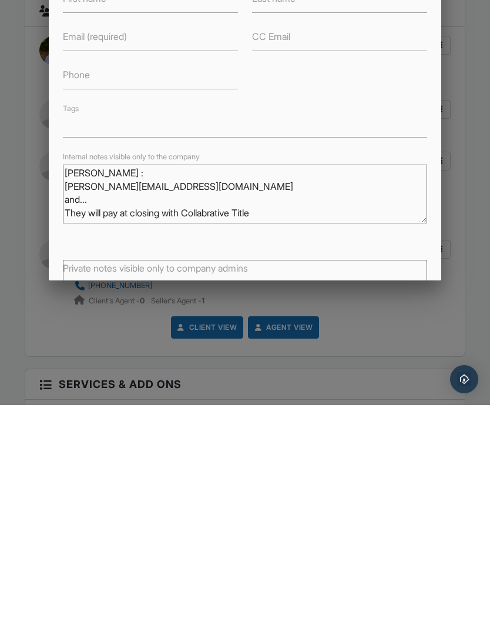
click at [71, 382] on textarea "[PERSON_NAME] : [PERSON_NAME][EMAIL_ADDRESS][DOMAIN_NAME] and... They will pay …" at bounding box center [245, 411] width 364 height 59
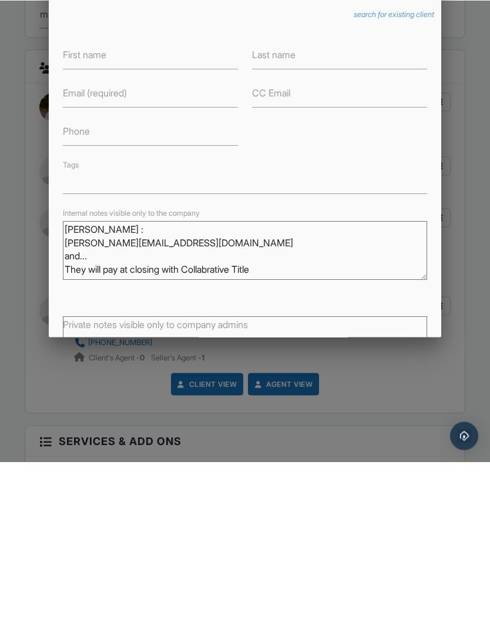
type textarea "[PERSON_NAME] : [PERSON_NAME][EMAIL_ADDRESS][DOMAIN_NAME] and... They will pay …"
click at [81, 209] on label "First name" at bounding box center [85, 215] width 44 height 13
click at [81, 201] on input "First name" at bounding box center [150, 215] width 175 height 29
paste input "[PERSON_NAME]"
type input "[PERSON_NAME]"
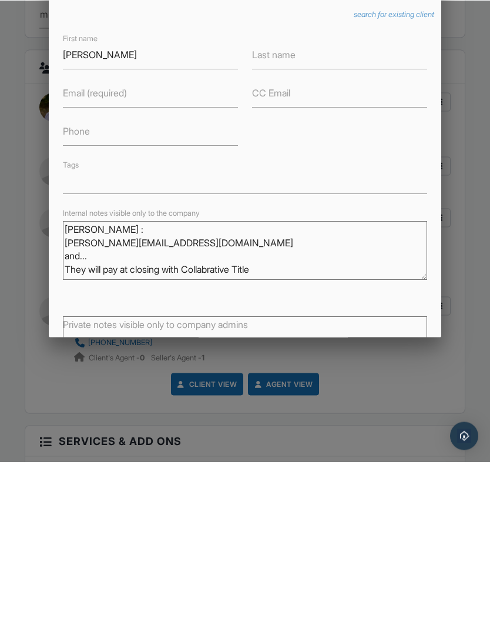
click at [65, 382] on textarea "[PERSON_NAME] : [PERSON_NAME][EMAIL_ADDRESS][DOMAIN_NAME] and... They will pay …" at bounding box center [245, 411] width 364 height 59
click at [72, 382] on textarea "[PERSON_NAME] : [PERSON_NAME][EMAIL_ADDRESS][DOMAIN_NAME] and... They will pay …" at bounding box center [245, 411] width 364 height 59
type textarea ": [PERSON_NAME][EMAIL_ADDRESS][DOMAIN_NAME] and... They will pay at closing wit…"
click at [265, 209] on label "Last name" at bounding box center [274, 215] width 44 height 13
click at [265, 201] on input "Last name" at bounding box center [339, 215] width 175 height 29
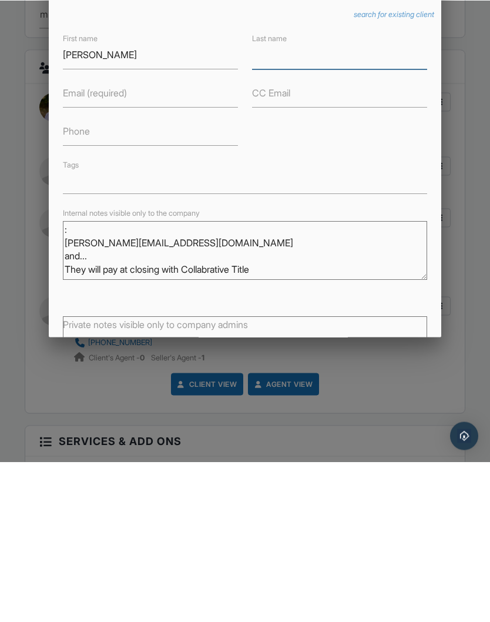
paste input "[PERSON_NAME]"
type input "[PERSON_NAME]"
click at [84, 382] on textarea ": [PERSON_NAME][EMAIL_ADDRESS][DOMAIN_NAME] and... They will pay at closing wit…" at bounding box center [245, 411] width 364 height 59
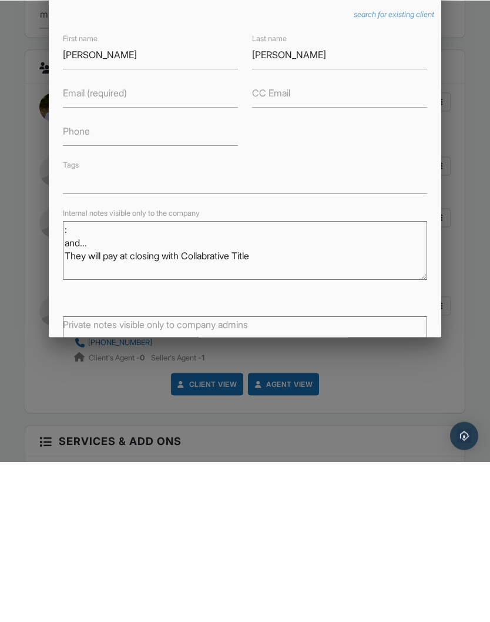
type textarea ": and... They will pay at closing with Collabrative Title"
click at [80, 247] on label "Email (required)" at bounding box center [95, 253] width 64 height 13
click at [80, 239] on input "Email (required)" at bounding box center [150, 253] width 175 height 29
paste input "[PERSON_NAME][EMAIL_ADDRESS][DOMAIN_NAME]"
type input "[PERSON_NAME][EMAIL_ADDRESS][DOMAIN_NAME]"
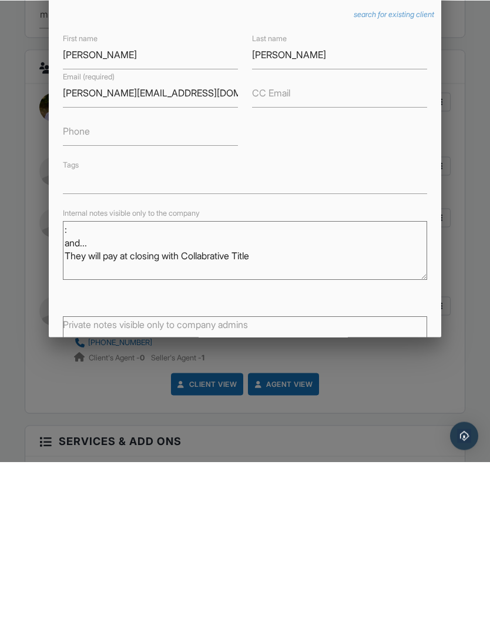
click at [65, 382] on textarea ": and... They will pay at closing with Collabrative Title" at bounding box center [245, 411] width 364 height 59
click at [226, 382] on textarea ": and... They will pay at closing with Collabrative Title" at bounding box center [245, 411] width 364 height 59
type textarea ":"
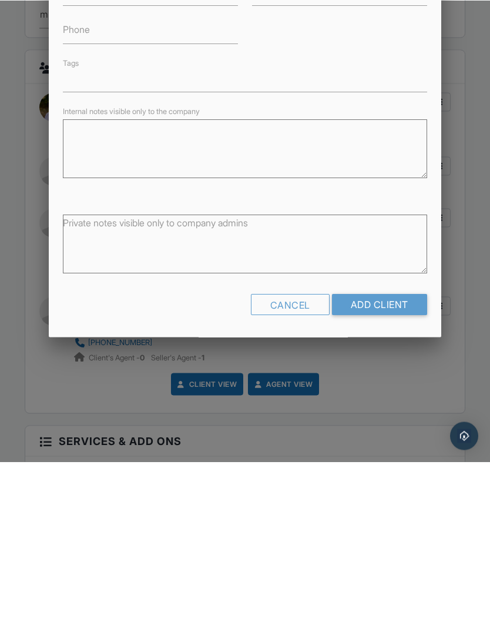
scroll to position [101, 0]
click at [380, 455] on input "Add Client" at bounding box center [379, 465] width 95 height 21
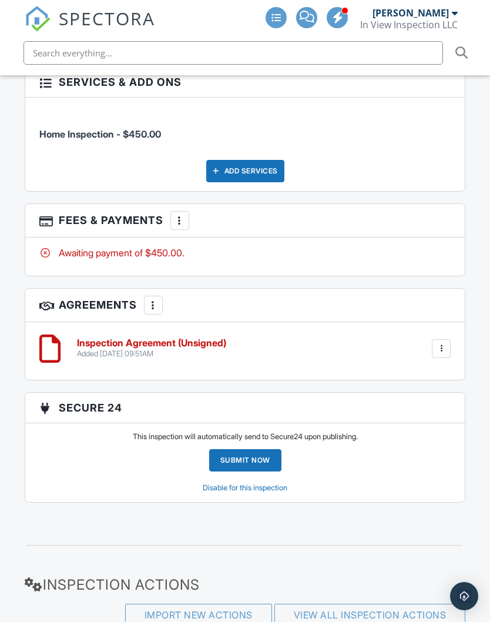
scroll to position [1903, 0]
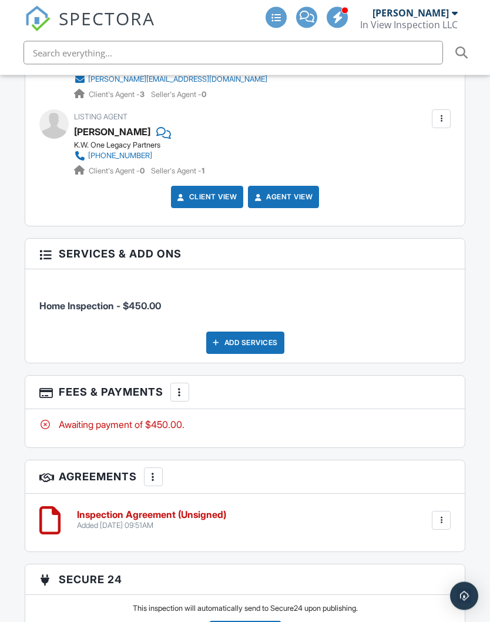
click at [233, 332] on div "Add Services" at bounding box center [245, 343] width 78 height 22
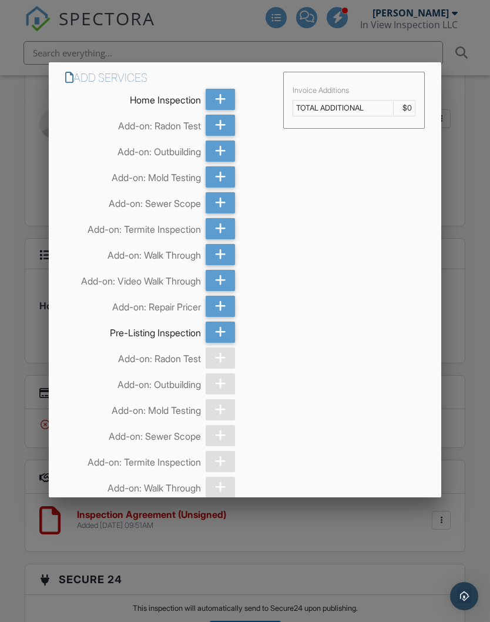
click at [221, 122] on icon at bounding box center [220, 125] width 11 height 21
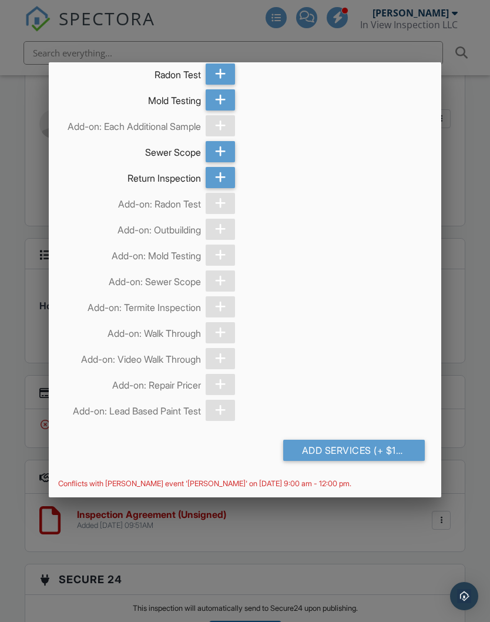
scroll to position [1408, 0]
click at [346, 450] on div "Add Services (+ $125.0)" at bounding box center [354, 450] width 142 height 21
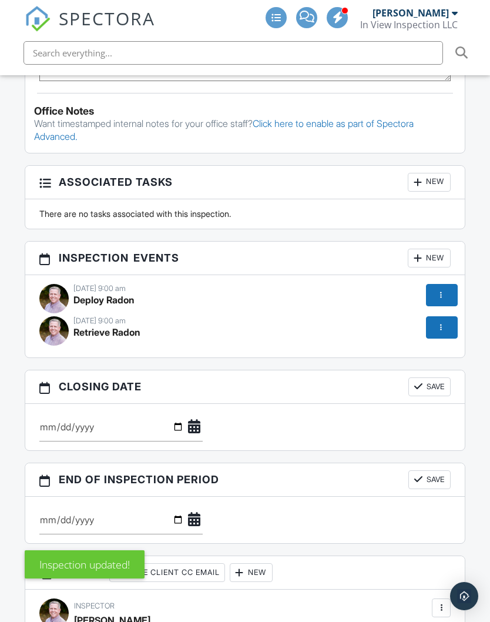
scroll to position [1048, 0]
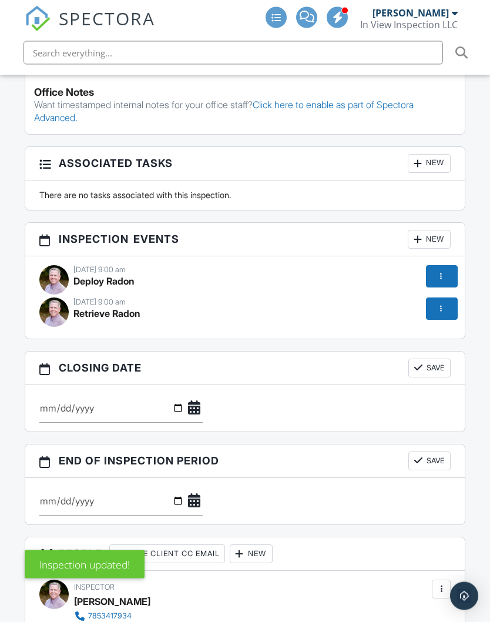
click at [445, 271] on div at bounding box center [441, 277] width 12 height 12
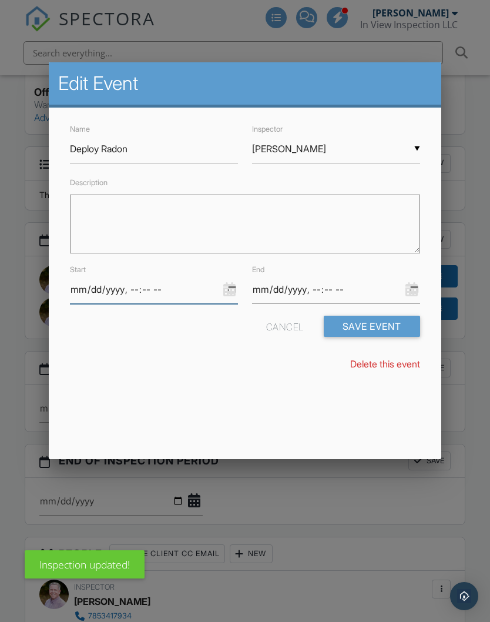
click at [153, 304] on input "datetime-local" at bounding box center [154, 289] width 168 height 29
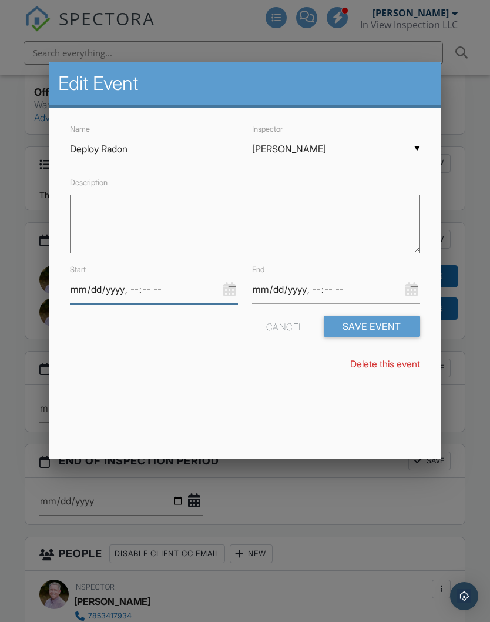
type input "2025-09-30T09:00"
click at [369, 296] on input "datetime-local" at bounding box center [336, 289] width 168 height 29
type input "2025-09-30T09:30"
click at [293, 224] on textarea "Description" at bounding box center [245, 224] width 350 height 59
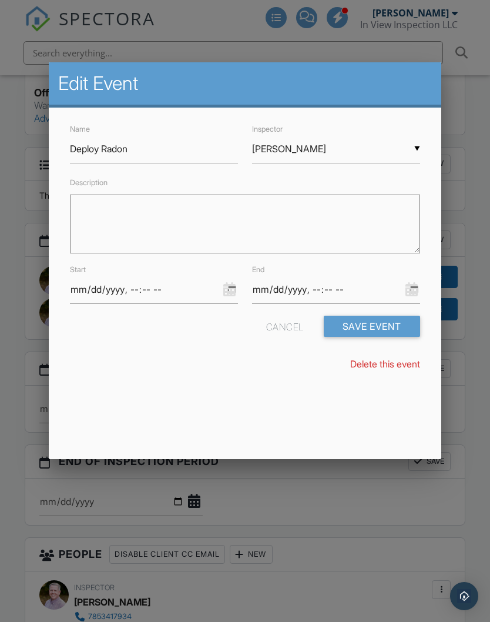
click at [226, 223] on textarea "Description" at bounding box center [245, 224] width 350 height 59
click at [133, 220] on textarea "Description" at bounding box center [245, 224] width 350 height 59
click at [146, 230] on textarea "Description" at bounding box center [245, 224] width 350 height 59
paste textarea "2630 is the door Code...it's kind of out past airport.."
type textarea "2630 is the door Code...it's kind of out past airport.."
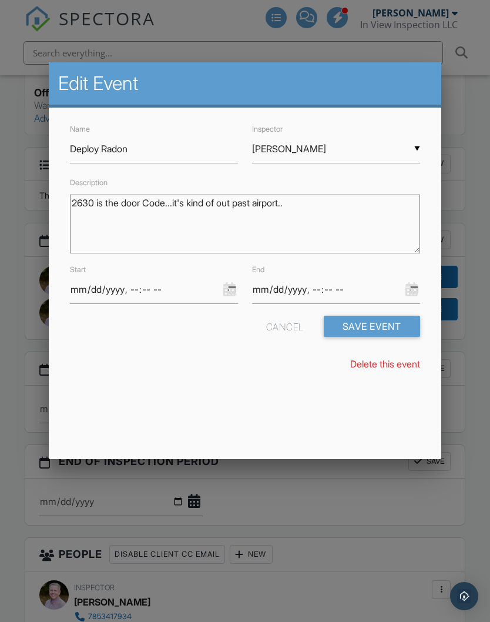
click at [380, 326] on button "Save Event" at bounding box center [372, 326] width 96 height 21
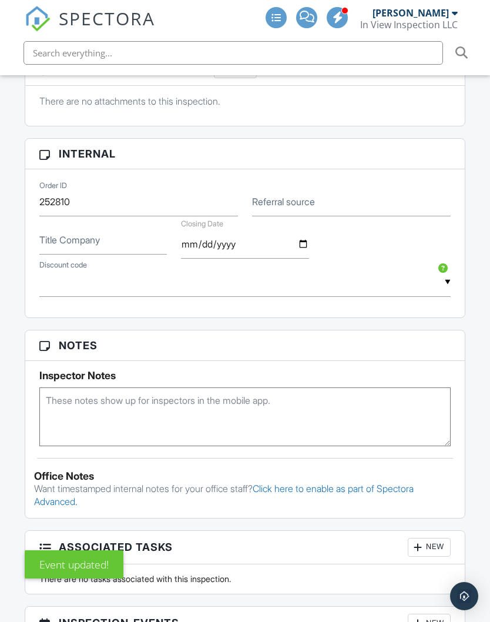
click at [321, 390] on textarea at bounding box center [245, 416] width 412 height 59
click at [115, 388] on textarea at bounding box center [245, 417] width 412 height 59
paste textarea "2630 is the door Code...it's kind of out past airport.."
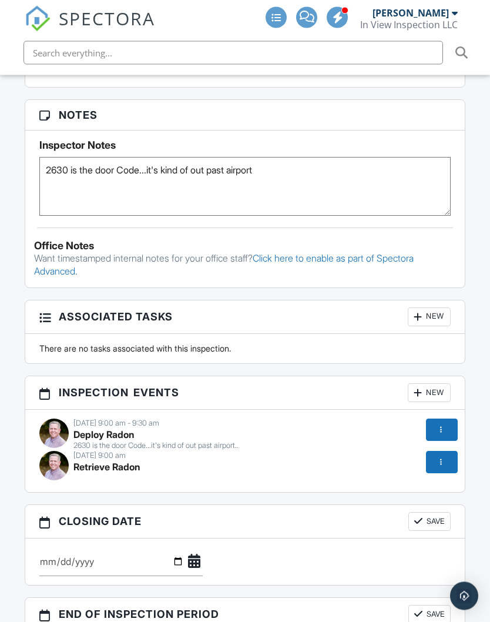
scroll to position [880, 0]
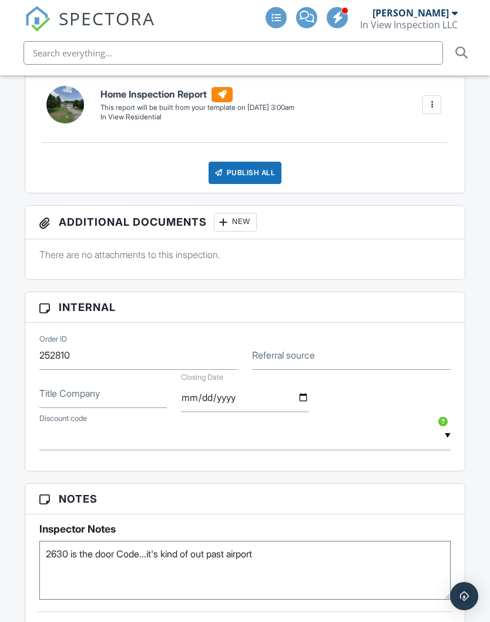
type textarea "2630 is the door Code...it's kind of out past airport"
click at [54, 387] on label "Title Company" at bounding box center [69, 393] width 61 height 13
click at [54, 379] on input "Title Company" at bounding box center [103, 393] width 128 height 29
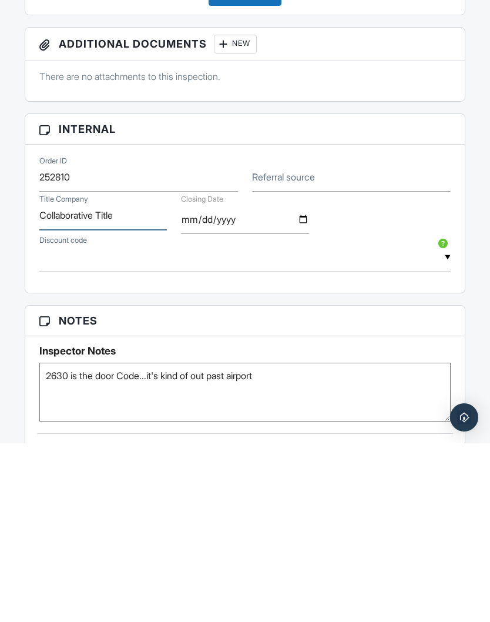
type input "Collaborative Title"
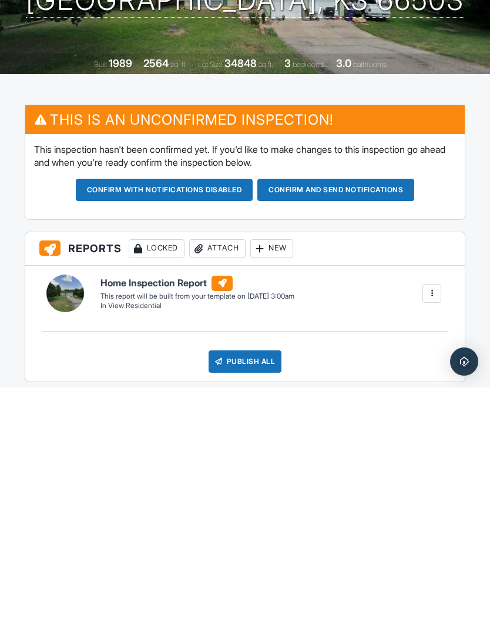
scroll to position [88, 0]
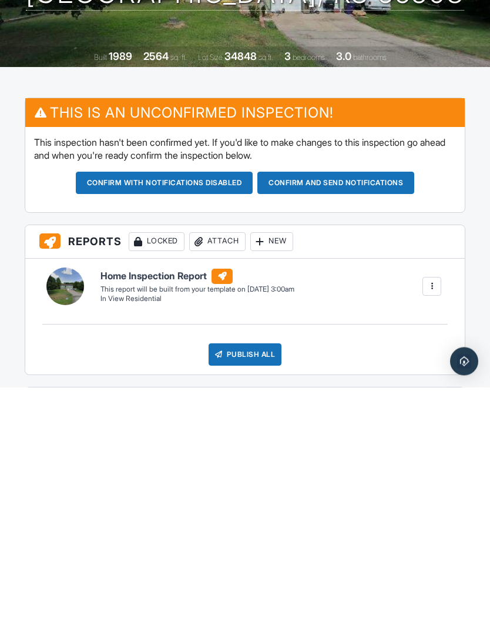
click at [371, 407] on button "Confirm and send notifications" at bounding box center [336, 418] width 157 height 22
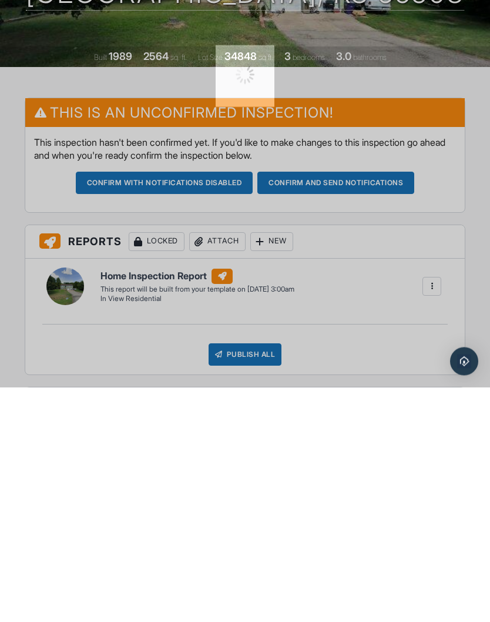
scroll to position [329, 0]
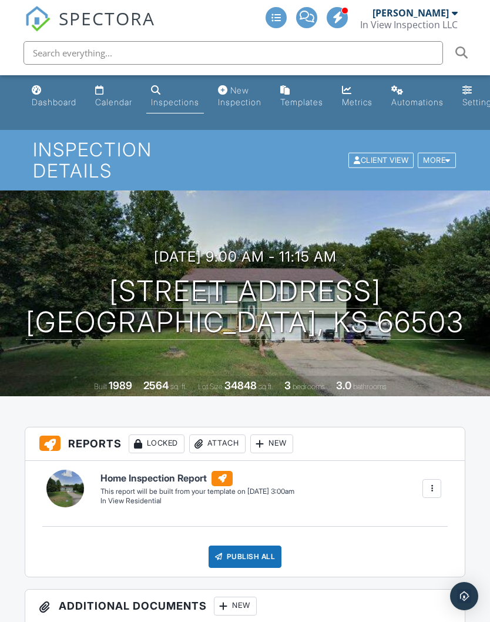
click at [54, 98] on div "Dashboard" at bounding box center [54, 102] width 45 height 10
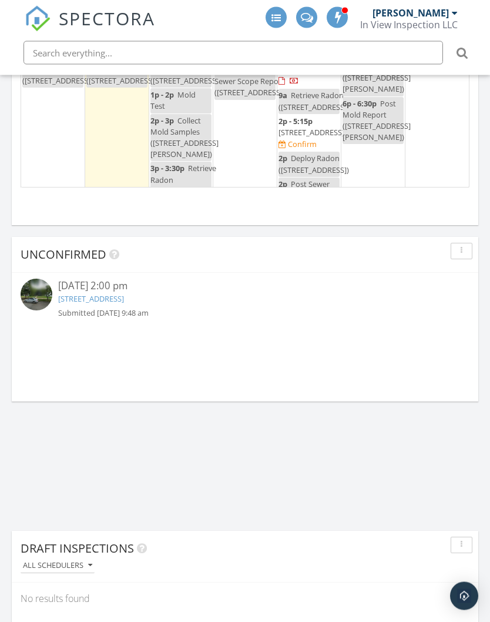
scroll to position [1665, 0]
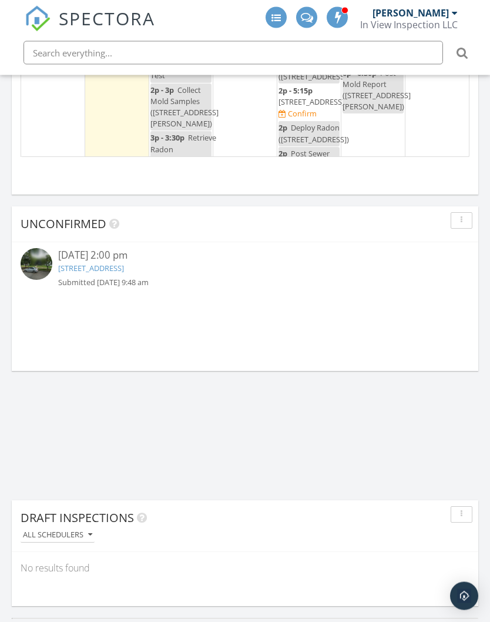
click at [84, 265] on link "[STREET_ADDRESS]" at bounding box center [91, 268] width 66 height 11
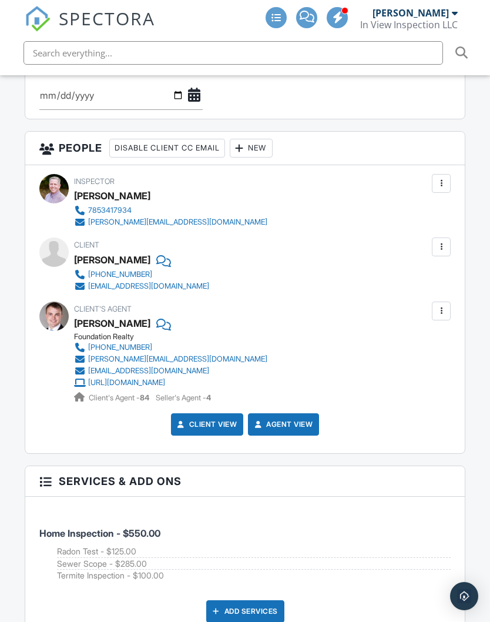
scroll to position [1536, 0]
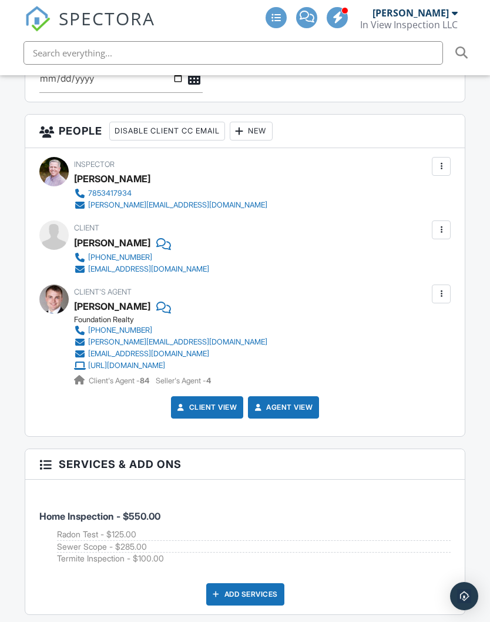
click at [263, 122] on div "New" at bounding box center [251, 131] width 43 height 19
click at [298, 211] on li "Listing Agent" at bounding box center [302, 225] width 116 height 29
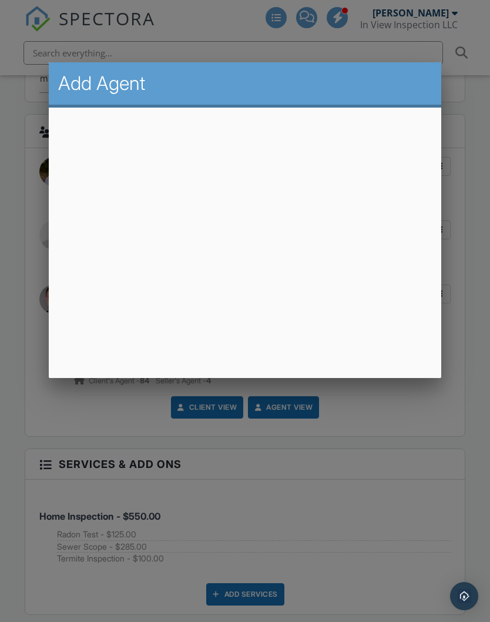
scroll to position [1535, 0]
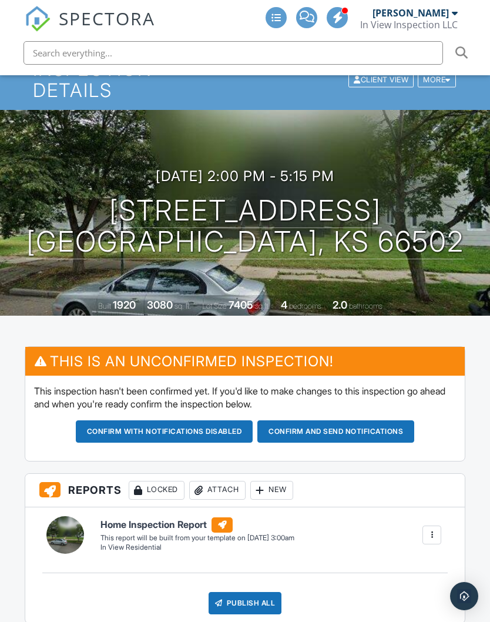
scroll to position [80, 0]
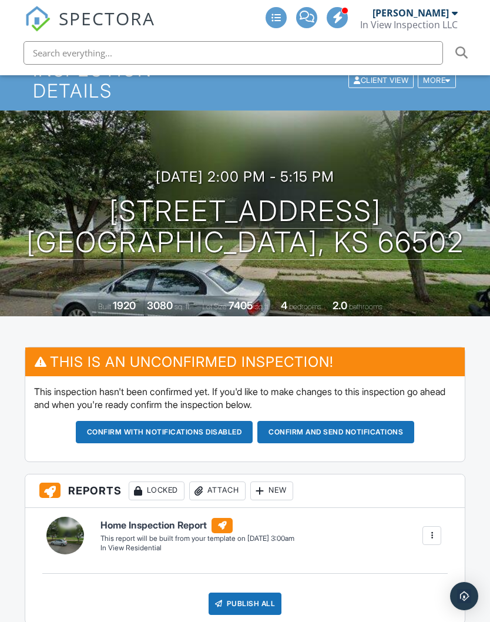
click at [188, 169] on h3 "[DATE] 2:00 pm - 5:15 pm" at bounding box center [245, 177] width 179 height 16
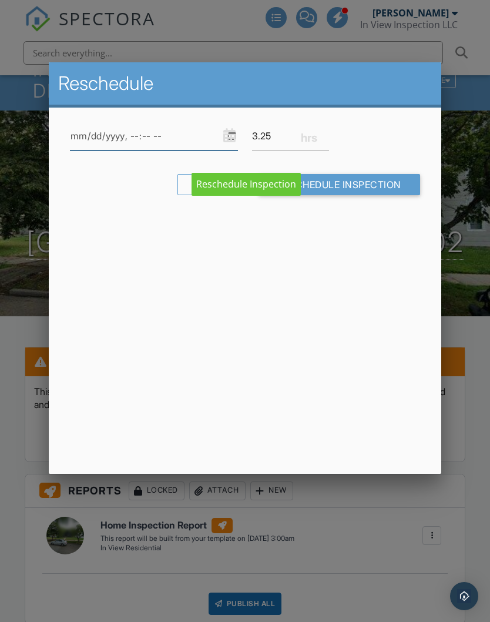
click at [152, 136] on input "datetime-local" at bounding box center [154, 136] width 168 height 29
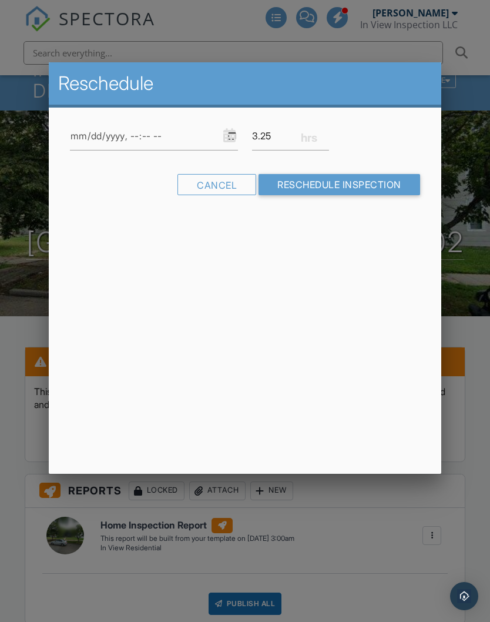
click at [475, 410] on div at bounding box center [245, 330] width 490 height 778
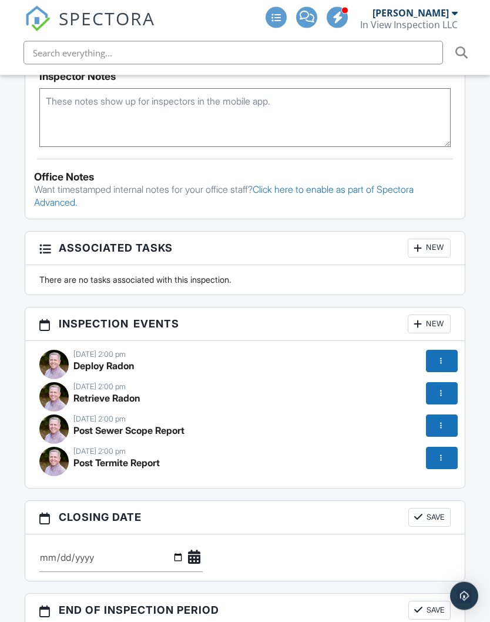
scroll to position [969, 0]
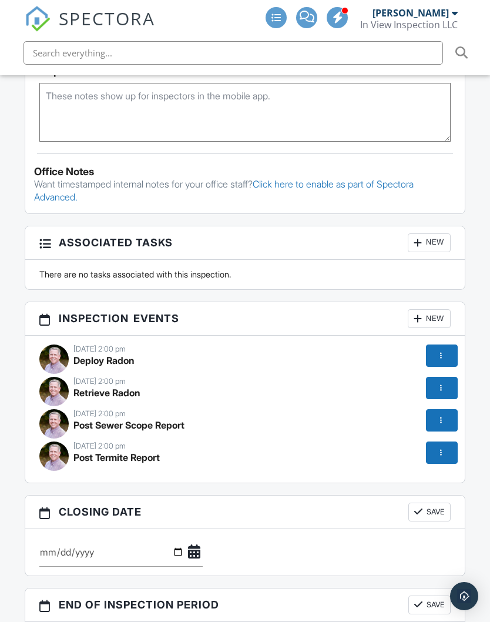
click at [439, 350] on div at bounding box center [441, 356] width 12 height 12
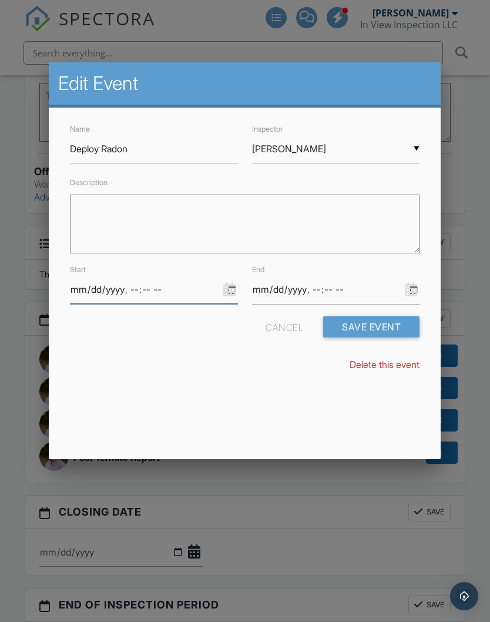
click at [113, 299] on input "datetime-local" at bounding box center [154, 289] width 168 height 29
type input "[DATE]T14:00"
type input "[DATE]T19:00"
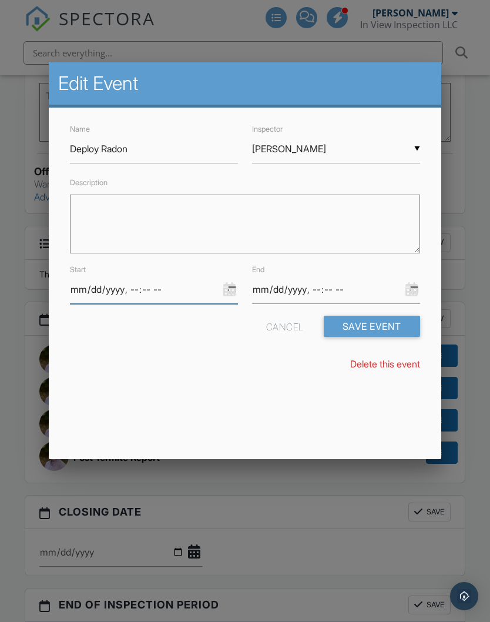
type input "[DATE]T23:00"
type input "[DATE]T11:00"
click at [376, 289] on input "datetime-local" at bounding box center [336, 289] width 168 height 29
type input "[DATE]T11:30"
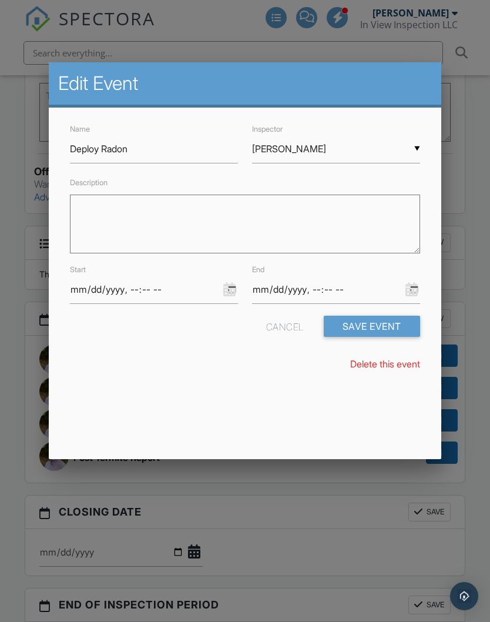
click at [392, 331] on button "Save Event" at bounding box center [372, 326] width 96 height 21
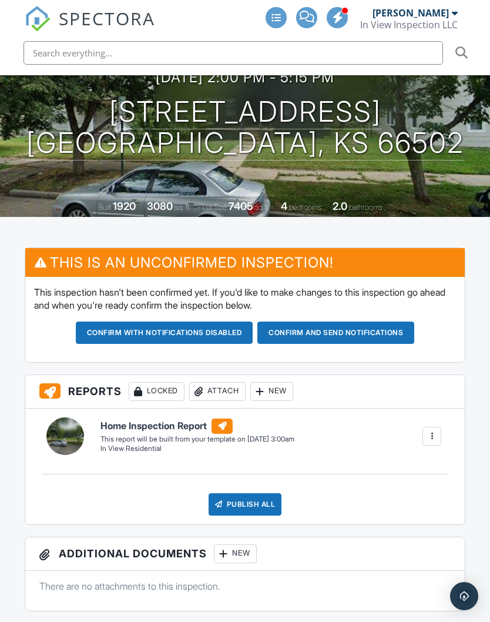
scroll to position [175, 0]
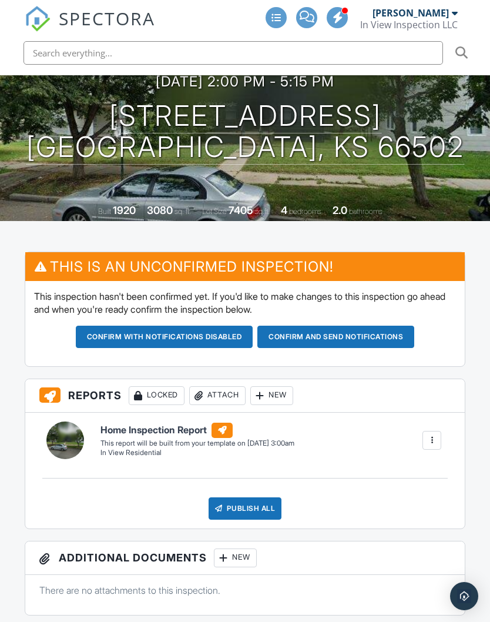
click at [362, 326] on button "Confirm and send notifications" at bounding box center [336, 337] width 157 height 22
